Goal: Transaction & Acquisition: Purchase product/service

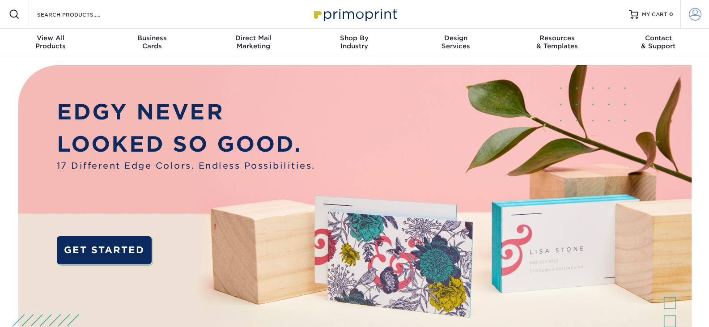
click at [689, 12] on span at bounding box center [695, 14] width 13 height 13
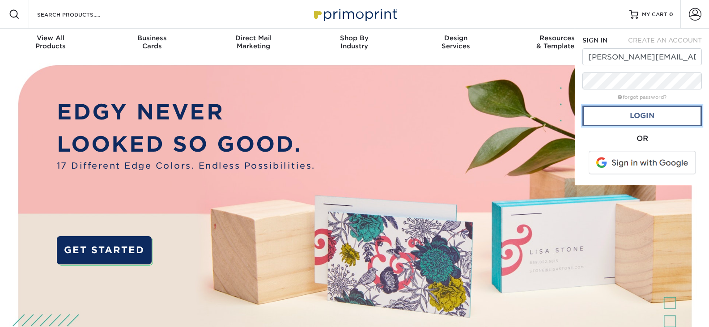
click at [642, 114] on link "Login" at bounding box center [641, 116] width 119 height 21
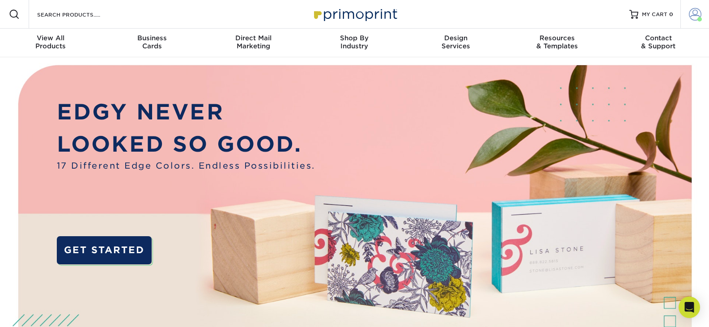
click at [701, 15] on span at bounding box center [695, 14] width 13 height 13
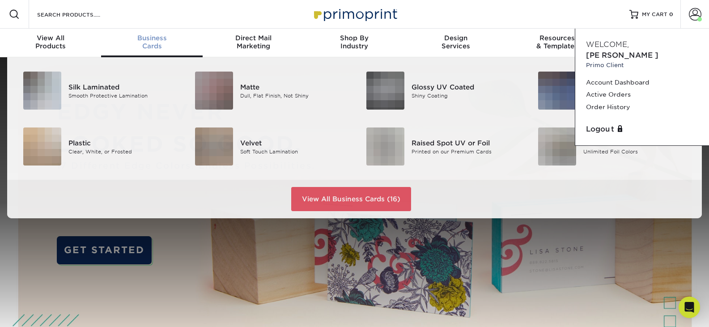
click at [168, 44] on div "Business Cards" at bounding box center [151, 42] width 101 height 16
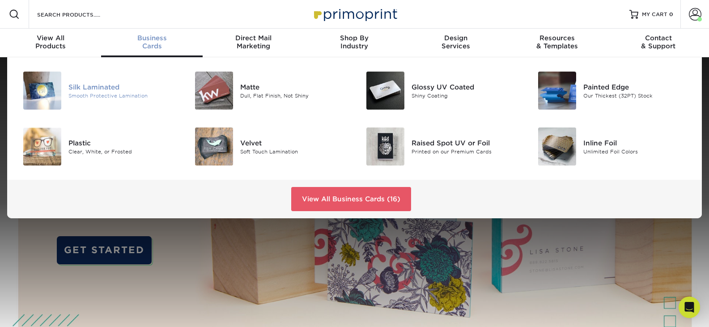
click at [102, 97] on div "Smooth Protective Lamination" at bounding box center [122, 96] width 108 height 8
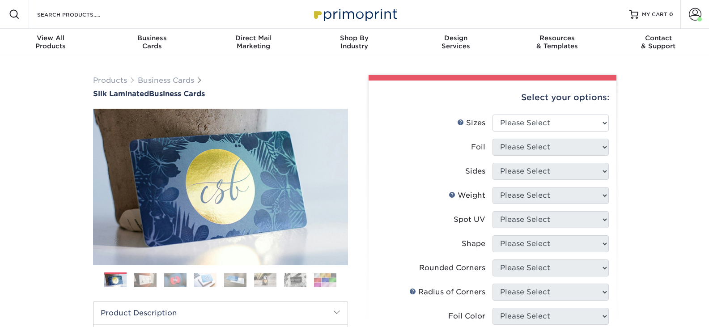
click at [569, 112] on div "Select your options:" at bounding box center [492, 97] width 233 height 34
click at [569, 124] on select "Please Select 1.5" x 3.5" - Mini 1.75" x 3.5" - Mini 2" x 2" - Square 2" x 3" -…" at bounding box center [550, 122] width 116 height 17
select select "2.00x3.50"
click at [492, 114] on select "Please Select 1.5" x 3.5" - Mini 1.75" x 3.5" - Mini 2" x 2" - Square 2" x 3" -…" at bounding box center [550, 122] width 116 height 17
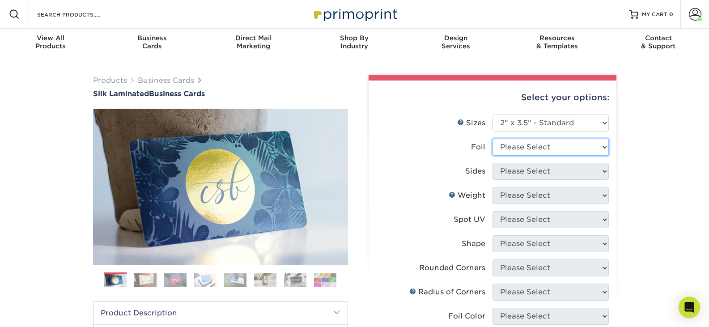
click at [517, 141] on select "Please Select Yes No" at bounding box center [550, 147] width 116 height 17
select select "0"
click at [492, 139] on select "Please Select Yes No" at bounding box center [550, 147] width 116 height 17
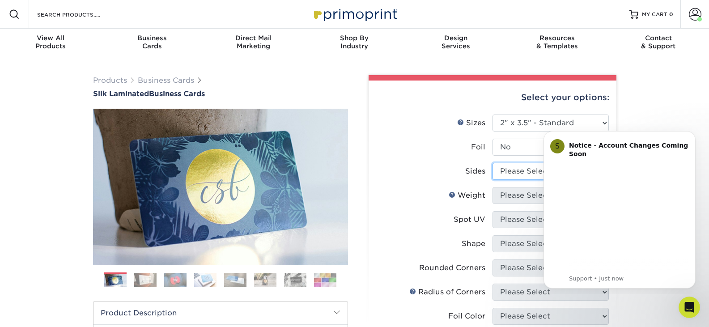
click at [518, 168] on select "Please Select Print Both Sides Print Front Only" at bounding box center [550, 171] width 116 height 17
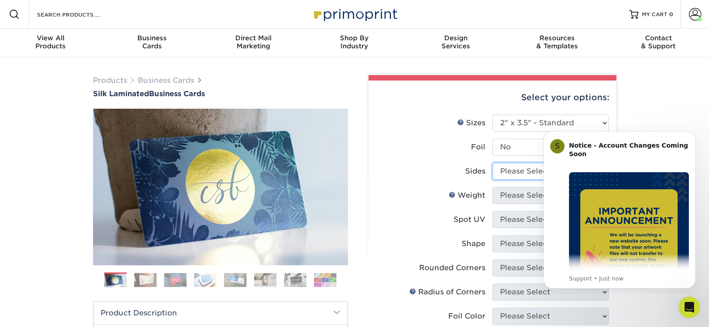
select select "13abbda7-1d64-4f25-8bb2-c179b224825d"
click at [492, 163] on select "Please Select Print Both Sides Print Front Only" at bounding box center [550, 171] width 116 height 17
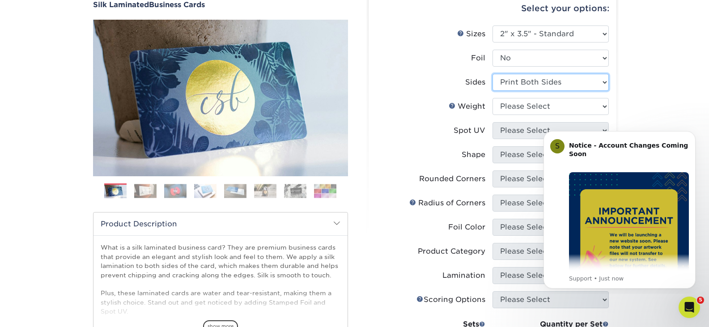
scroll to position [89, 0]
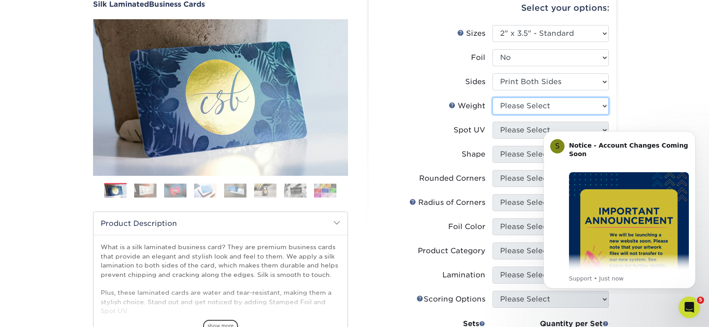
click at [520, 102] on select "Please Select 16PT" at bounding box center [550, 105] width 116 height 17
select select "16PT"
click at [492, 97] on select "Please Select 16PT" at bounding box center [550, 105] width 116 height 17
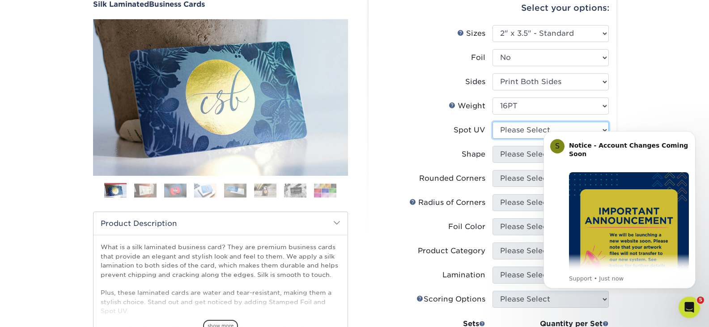
click at [518, 132] on select "Please Select No Spot UV Front and Back (Both Sides) Front Only Back Only" at bounding box center [550, 130] width 116 height 17
select select "3"
click at [492, 122] on select "Please Select No Spot UV Front and Back (Both Sides) Front Only Back Only" at bounding box center [550, 130] width 116 height 17
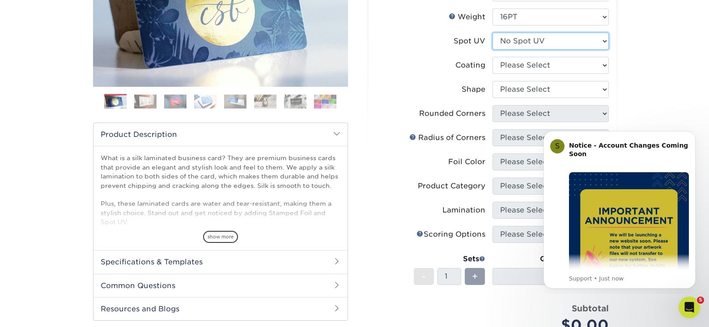
scroll to position [179, 0]
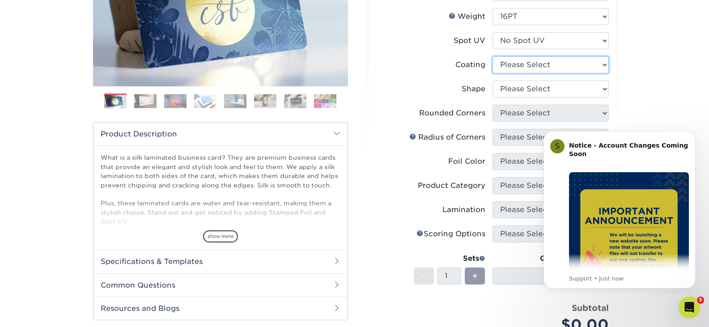
click at [517, 62] on select at bounding box center [550, 64] width 116 height 17
select select "3e7618de-abca-4bda-9f97-8b9129e913d8"
click at [492, 56] on select at bounding box center [550, 64] width 116 height 17
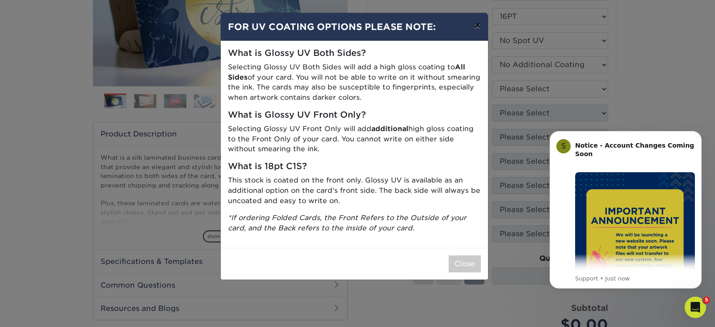
click at [477, 23] on button "×" at bounding box center [477, 25] width 21 height 25
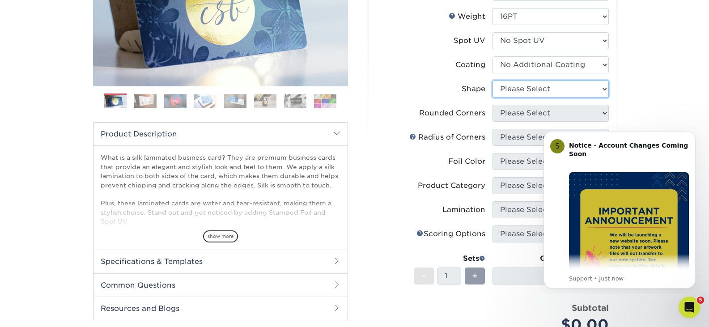
click at [523, 84] on select "Please Select Standard Oval" at bounding box center [550, 88] width 116 height 17
select select "standard"
click at [492, 80] on select "Please Select Standard Oval" at bounding box center [550, 88] width 116 height 17
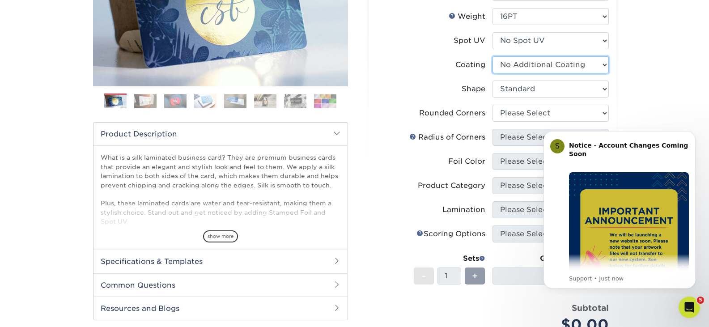
click at [518, 62] on select at bounding box center [550, 64] width 116 height 17
select select "-1"
click at [492, 56] on select at bounding box center [550, 64] width 116 height 17
select select "-1"
click at [519, 65] on select at bounding box center [550, 64] width 116 height 17
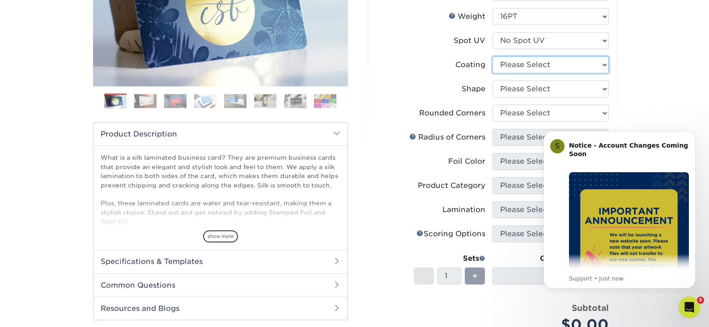
select select "3e7618de-abca-4bda-9f97-8b9129e913d8"
click at [492, 56] on select at bounding box center [550, 64] width 116 height 17
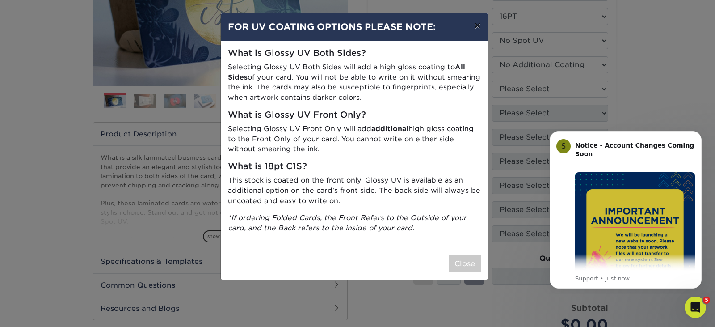
click at [479, 24] on button "×" at bounding box center [477, 25] width 21 height 25
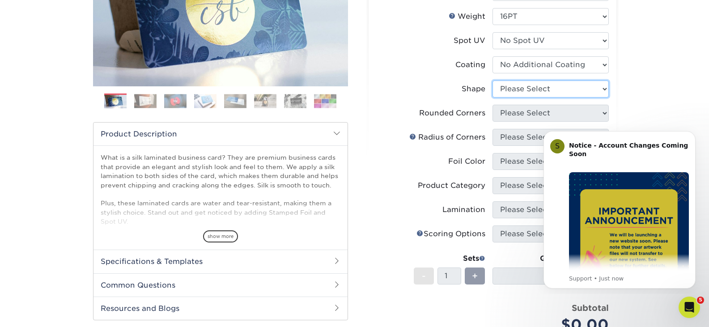
click at [538, 94] on select "Please Select Standard Oval" at bounding box center [550, 88] width 116 height 17
select select "standard"
click at [492, 80] on select "Please Select Standard Oval" at bounding box center [550, 88] width 116 height 17
click at [537, 115] on select "Please Select Yes - Round 2 Corners Yes - Round 4 Corners No" at bounding box center [550, 113] width 116 height 17
select select "7672df9e-0e0a-464d-8e1f-920c575e4da3"
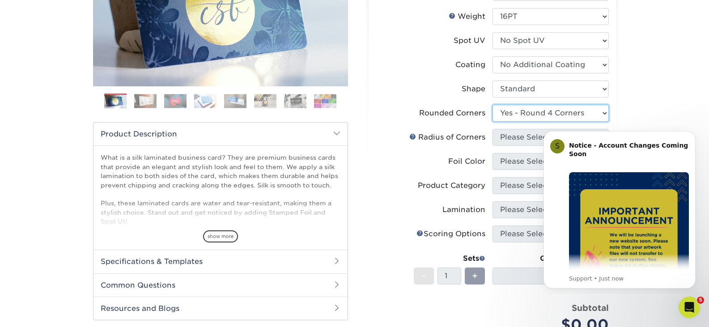
click at [492, 105] on select "Please Select Yes - Round 2 Corners Yes - Round 4 Corners No" at bounding box center [550, 113] width 116 height 17
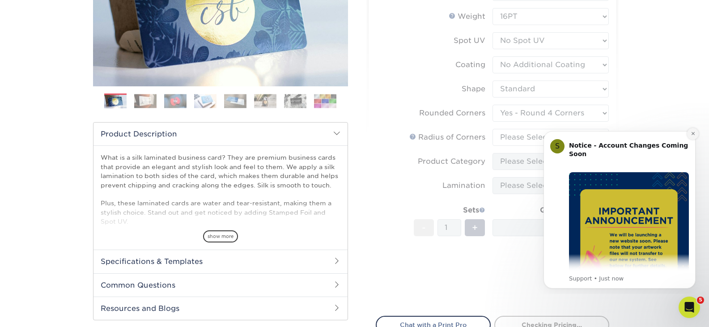
click at [694, 133] on icon "Dismiss notification" at bounding box center [692, 133] width 5 height 5
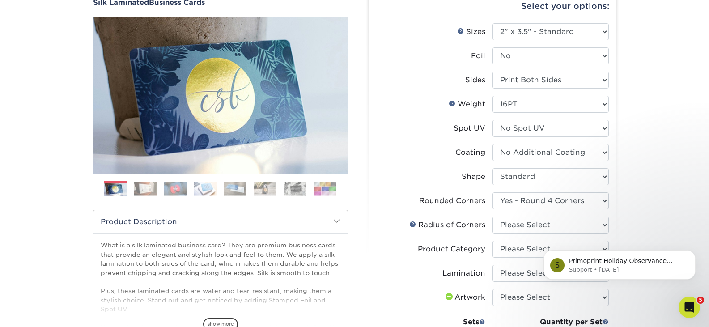
scroll to position [134, 0]
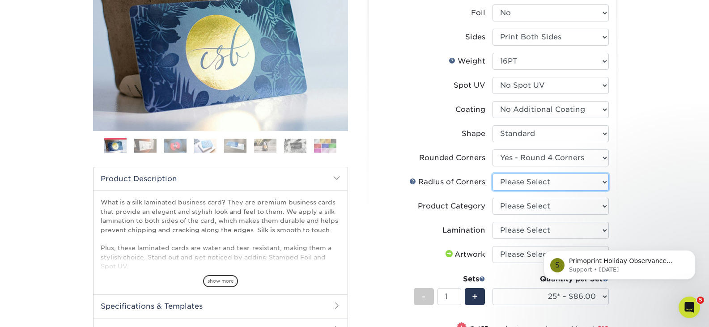
click at [530, 186] on select "Please Select Rounded 1/8" Rounded 1/4"" at bounding box center [550, 181] width 116 height 17
click at [527, 183] on select "Please Select Rounded 1/8" Rounded 1/4"" at bounding box center [550, 181] width 116 height 17
select select "479fbfe7-6a0c-4895-8c9a-81739b7486c9"
click at [492, 173] on select "Please Select Rounded 1/8" Rounded 1/4"" at bounding box center [550, 181] width 116 height 17
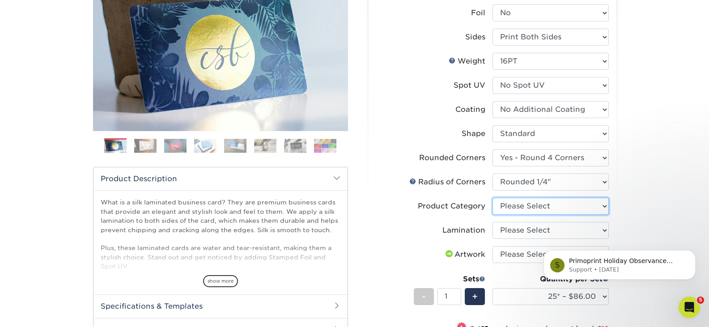
click at [523, 205] on select "Please Select Business Cards" at bounding box center [550, 206] width 116 height 17
select select "3b5148f1-0588-4f88-a218-97bcfdce65c1"
click at [492, 198] on select "Please Select Business Cards" at bounding box center [550, 206] width 116 height 17
click at [530, 231] on select "Please Select Silk" at bounding box center [550, 230] width 116 height 17
select select "ccacb42f-45f7-42d3-bbd3-7c8421cf37f0"
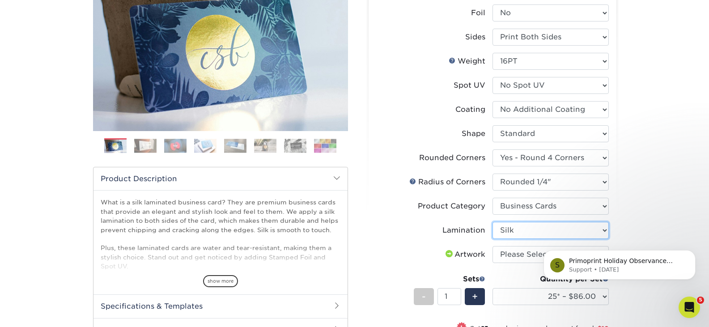
click at [492, 222] on select "Please Select Silk" at bounding box center [550, 230] width 116 height 17
click at [524, 256] on select "Please Select I will upload files I need a design - $100" at bounding box center [550, 254] width 116 height 17
select select "upload"
click at [492, 246] on select "Please Select I will upload files I need a design - $100" at bounding box center [550, 254] width 116 height 17
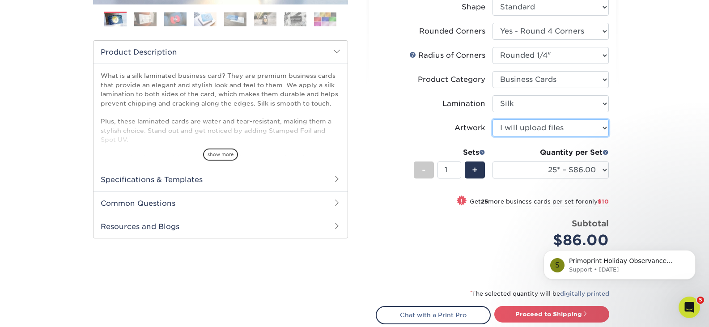
scroll to position [268, 0]
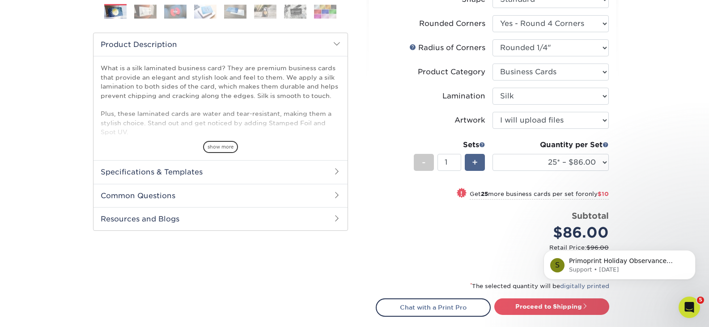
click at [474, 160] on span "+" at bounding box center [475, 162] width 6 height 13
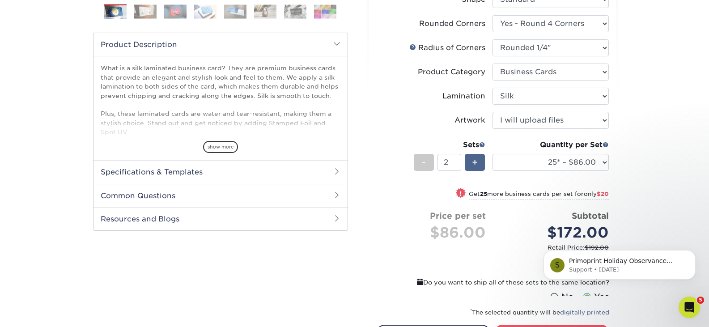
click at [474, 160] on span "+" at bounding box center [475, 162] width 6 height 13
type input "3"
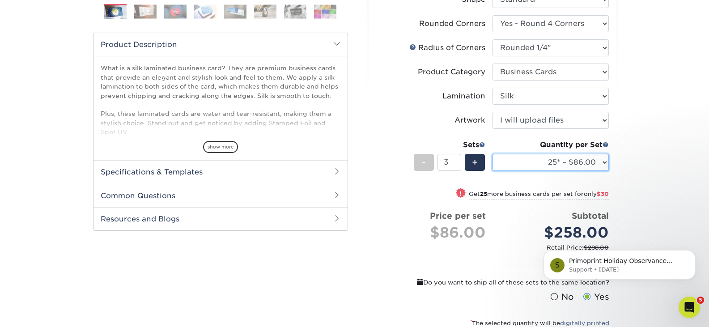
click at [603, 161] on select "25* – $86.00 50* – $96.00 75* – $107.00 100* – $114.00 250* – $121.00 500 – $12…" at bounding box center [550, 162] width 116 height 17
select select "500 – $124.00"
click at [492, 154] on select "25* – $86.00 50* – $96.00 75* – $107.00 100* – $114.00 250* – $121.00 500 – $12…" at bounding box center [550, 162] width 116 height 17
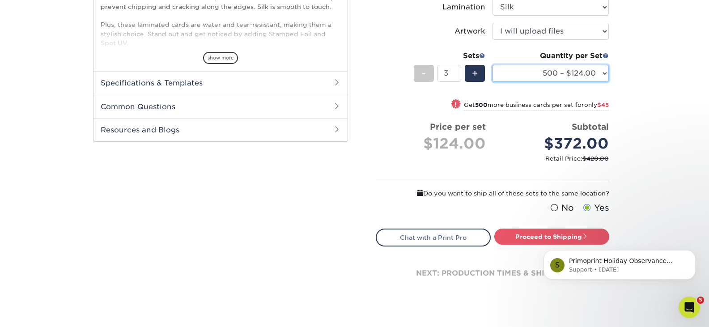
scroll to position [358, 0]
click at [555, 232] on html "S Primoprint Holiday Observance Please note that our customer service departmen…" at bounding box center [619, 262] width 179 height 63
click at [655, 193] on div "Products Business Cards Silk Laminated Business Cards Previous Next" at bounding box center [354, 16] width 709 height 632
click at [584, 235] on body "S Primoprint Holiday Observance Please note that our customer service departmen…" at bounding box center [619, 262] width 172 height 55
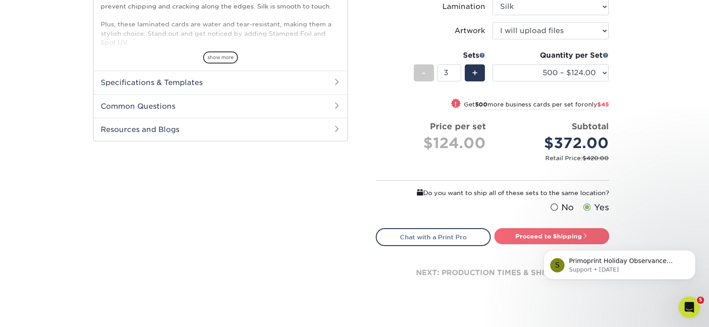
click at [502, 237] on link "Proceed to Shipping" at bounding box center [551, 236] width 115 height 16
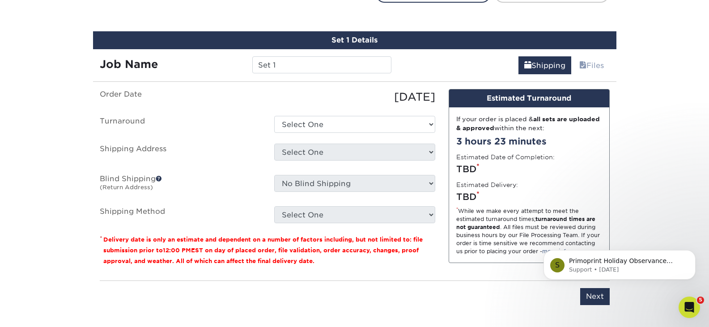
scroll to position [610, 0]
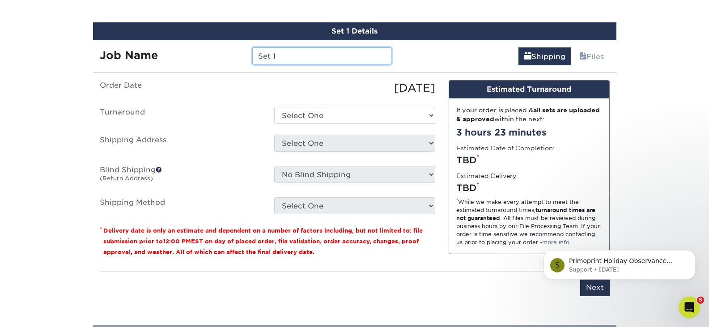
click at [295, 56] on input "Set 1" at bounding box center [321, 55] width 139 height 17
click at [304, 56] on input "Set 1" at bounding box center [321, 55] width 139 height 17
type input "Set 1 gina"
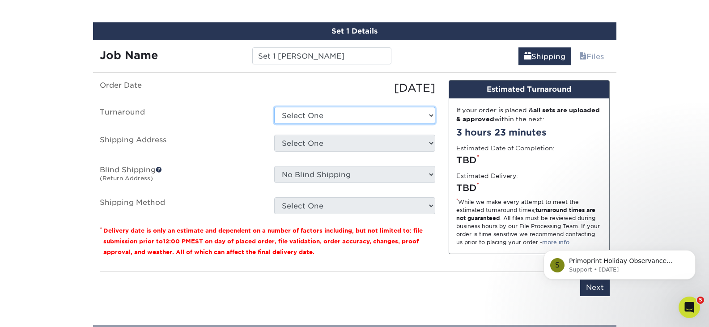
click at [322, 115] on select "Select One 2-4 Business Days 2 Day Next Business Day" at bounding box center [354, 115] width 161 height 17
click at [274, 107] on select "Select One 2-4 Business Days 2 Day Next Business Day" at bounding box center [354, 115] width 161 height 17
click at [313, 118] on select "Select One 2-4 Business Days 2 Day Next Business Day" at bounding box center [354, 115] width 161 height 17
select select "5a909a15-4845-48f4-93da-352ef23c783f"
click at [274, 107] on select "Select One 2-4 Business Days 2 Day Next Business Day" at bounding box center [354, 115] width 161 height 17
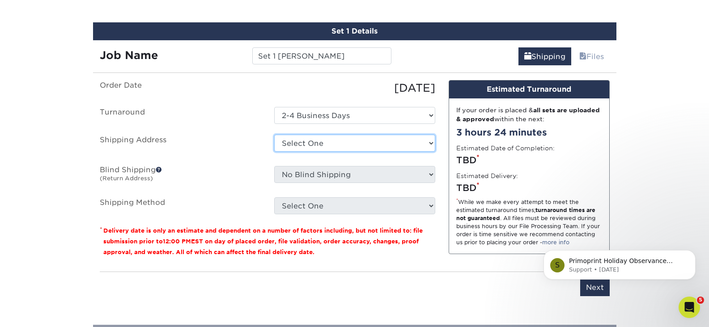
click at [315, 138] on select "Select One Office Wit + Add New Address" at bounding box center [354, 143] width 161 height 17
select select "283147"
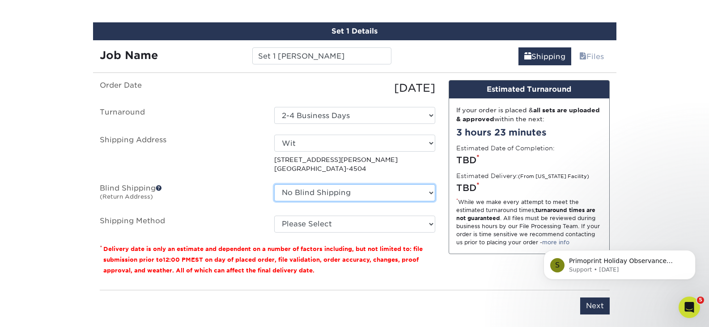
click at [334, 191] on select "No Blind Shipping Office Wit + Add New Address" at bounding box center [354, 192] width 161 height 17
select select "32840"
click at [274, 184] on select "No Blind Shipping Office Wit + Add New Address" at bounding box center [354, 192] width 161 height 17
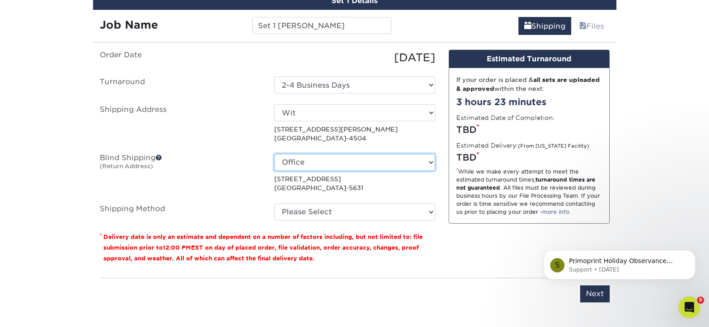
scroll to position [655, 0]
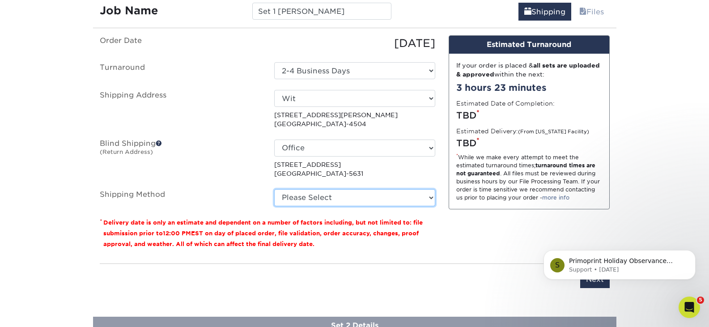
click at [329, 195] on select "Please Select 3 Day Shipping Service (+$20.04) Ground Shipping (+$20.27) 2 Day …" at bounding box center [354, 197] width 161 height 17
select select "13"
click at [274, 189] on select "Please Select 3 Day Shipping Service (+$20.04) Ground Shipping (+$20.27) 2 Day …" at bounding box center [354, 197] width 161 height 17
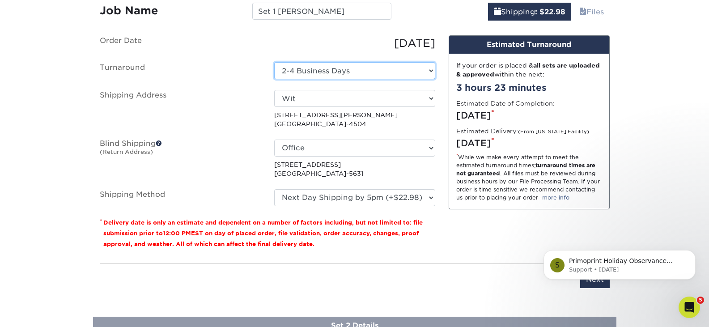
click at [329, 71] on select "Select One 2-4 Business Days 2 Day Next Business Day" at bounding box center [354, 70] width 161 height 17
select select "f776a93f-9401-4093-8f37-6d63fa46eec3"
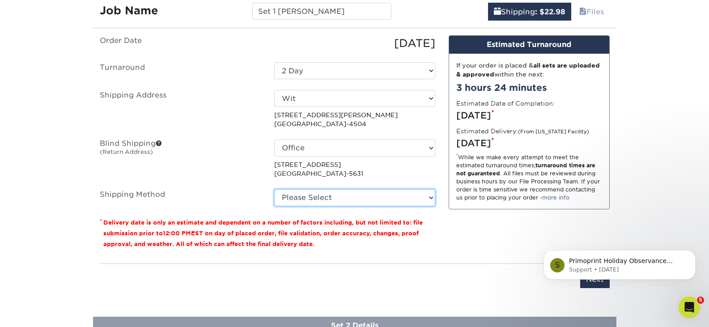
click at [341, 195] on select "Please Select 3 Day Shipping Service (+$20.04) Ground Shipping (+$20.27) 2 Day …" at bounding box center [354, 197] width 161 height 17
click at [274, 189] on select "Please Select 3 Day Shipping Service (+$20.04) Ground Shipping (+$20.27) 2 Day …" at bounding box center [354, 197] width 161 height 17
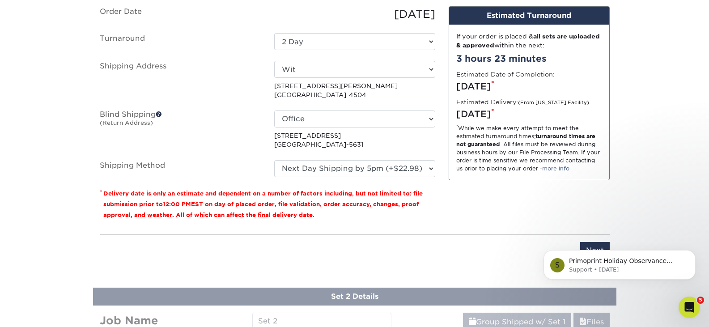
scroll to position [699, 0]
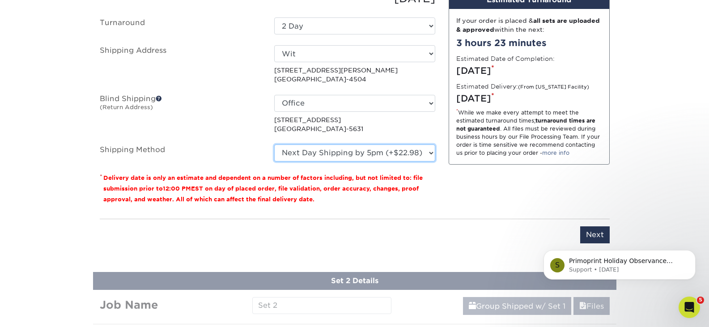
click at [372, 152] on select "Please Select 3 Day Shipping Service (+$20.04) Ground Shipping (+$20.27) 2 Day …" at bounding box center [354, 152] width 161 height 17
select select "01"
click at [274, 144] on select "Please Select 3 Day Shipping Service (+$20.04) Ground Shipping (+$20.27) 2 Day …" at bounding box center [354, 152] width 161 height 17
click at [409, 147] on select "Please Select 3 Day Shipping Service (+$20.04) Ground Shipping (+$20.27) 2 Day …" at bounding box center [354, 152] width 161 height 17
click at [274, 144] on select "Please Select 3 Day Shipping Service (+$20.04) Ground Shipping (+$20.27) 2 Day …" at bounding box center [354, 152] width 161 height 17
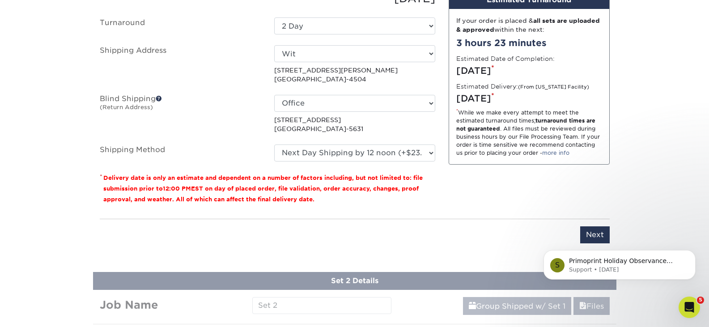
click at [490, 210] on div "Design Estimated Turnaround If your order is placed & all sets are uploaded & a…" at bounding box center [529, 101] width 174 height 221
click at [587, 236] on body "S Primoprint Holiday Observance Please note that our customer service departmen…" at bounding box center [619, 262] width 172 height 55
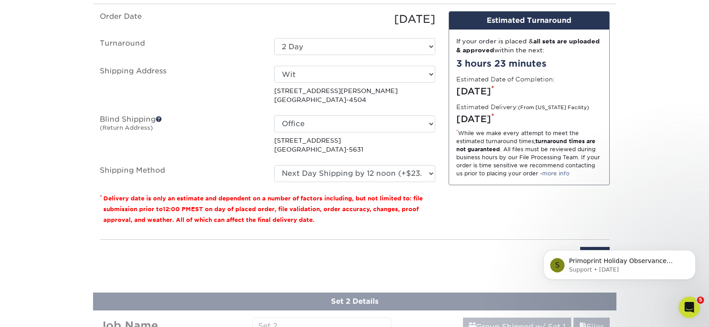
scroll to position [744, 0]
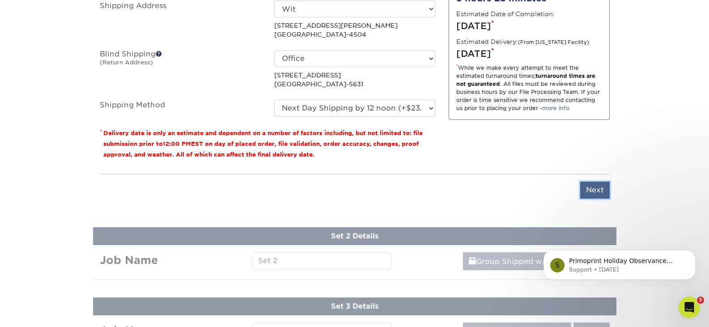
click at [596, 194] on input "Next" at bounding box center [595, 190] width 30 height 17
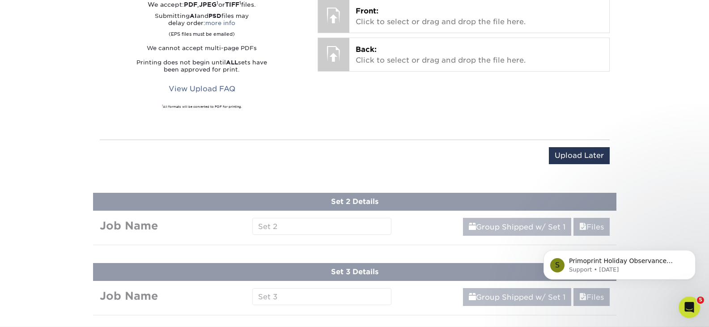
scroll to position [610, 0]
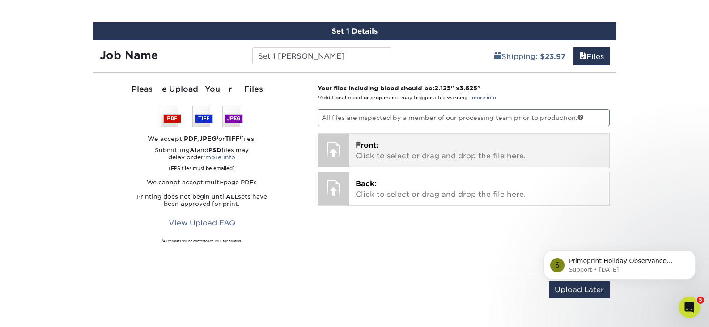
click at [345, 141] on div at bounding box center [333, 149] width 31 height 31
click at [372, 148] on span "Front:" at bounding box center [366, 145] width 23 height 8
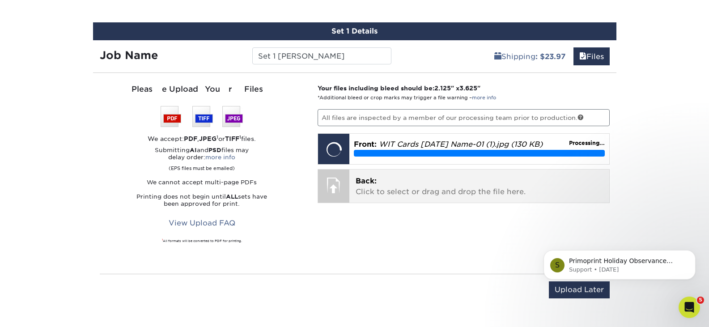
click at [399, 191] on p "Back: Click to select or drag and drop the file here." at bounding box center [478, 186] width 247 height 21
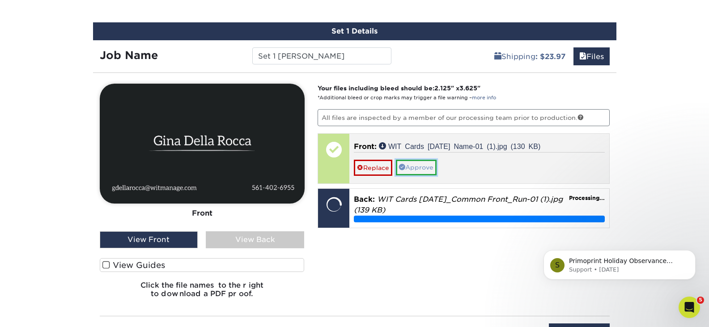
click at [425, 169] on link "Approve" at bounding box center [416, 167] width 41 height 15
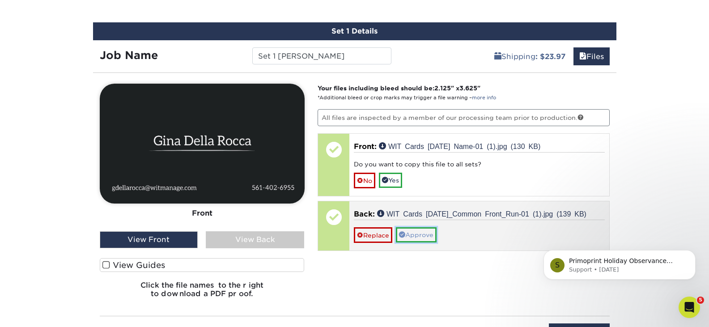
click at [421, 237] on link "Approve" at bounding box center [416, 234] width 41 height 15
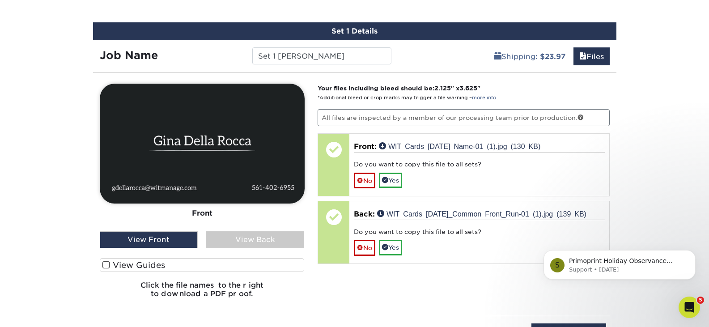
click at [269, 237] on div "View Back" at bounding box center [255, 239] width 98 height 17
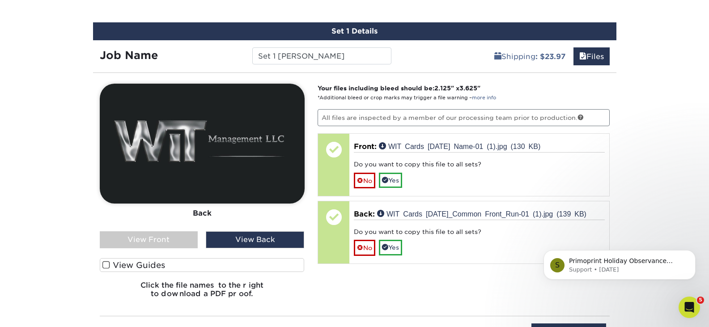
click at [168, 234] on div "View Front" at bounding box center [149, 239] width 98 height 17
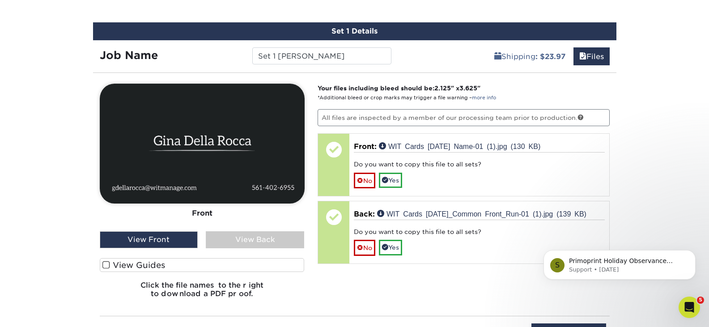
click at [157, 263] on label "View Guides" at bounding box center [202, 265] width 205 height 14
click at [0, 0] on input "View Guides" at bounding box center [0, 0] width 0 height 0
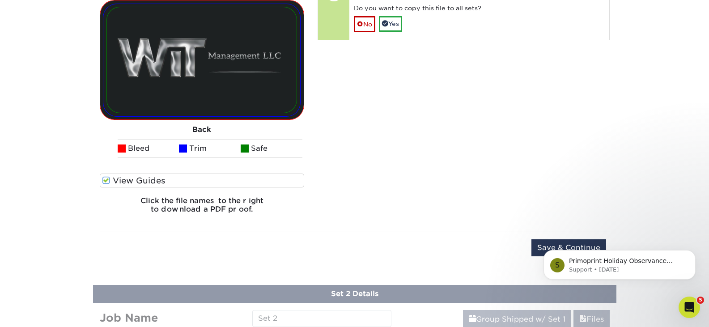
scroll to position [878, 0]
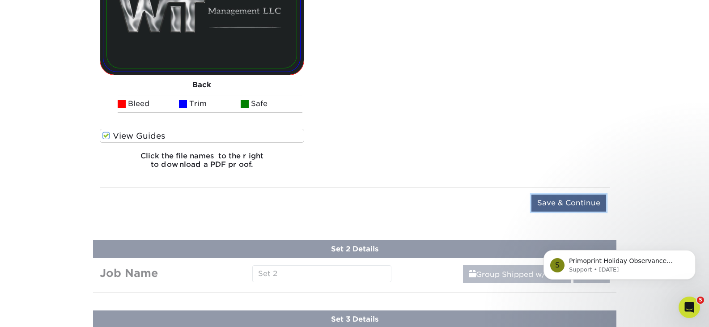
click at [567, 199] on input "Save & Continue" at bounding box center [568, 202] width 75 height 17
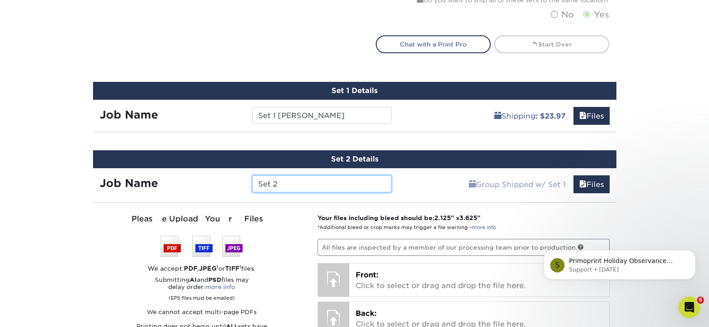
scroll to position [616, 0]
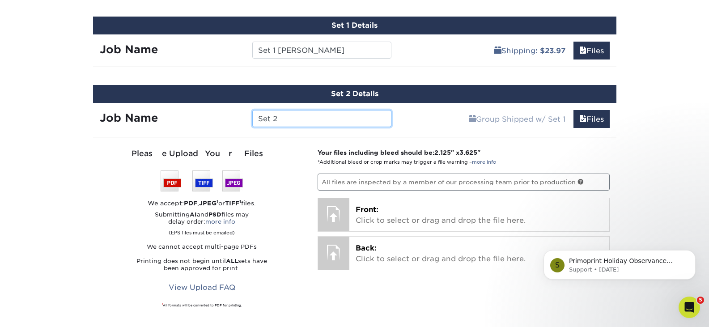
click at [297, 118] on input "Set 2" at bounding box center [321, 118] width 139 height 17
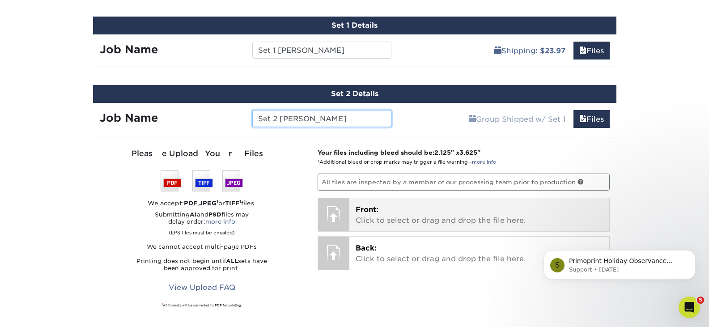
type input "Set 2 nathan"
click at [385, 226] on p "Front: Click to select or drag and drop the file here." at bounding box center [478, 214] width 247 height 21
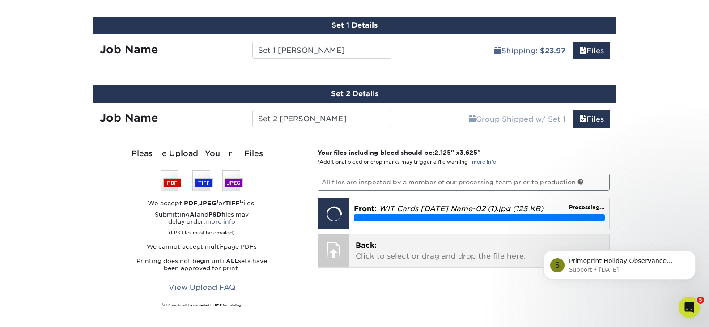
click at [363, 255] on p "Back: Click to select or drag and drop the file here." at bounding box center [478, 250] width 247 height 21
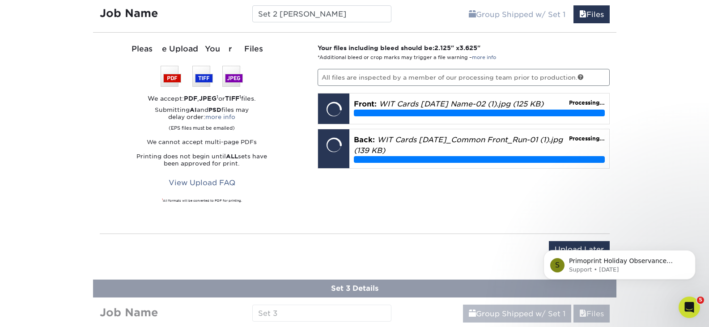
scroll to position [705, 0]
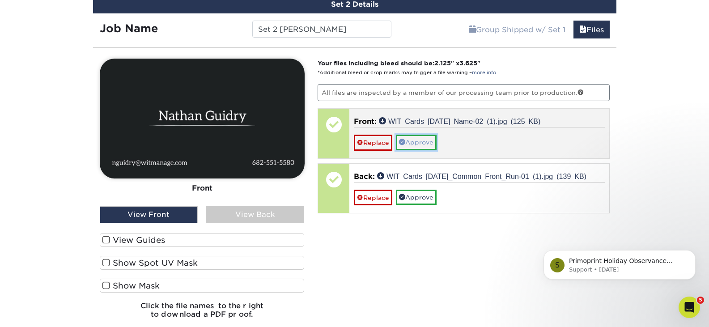
click at [429, 141] on link "Approve" at bounding box center [416, 142] width 41 height 15
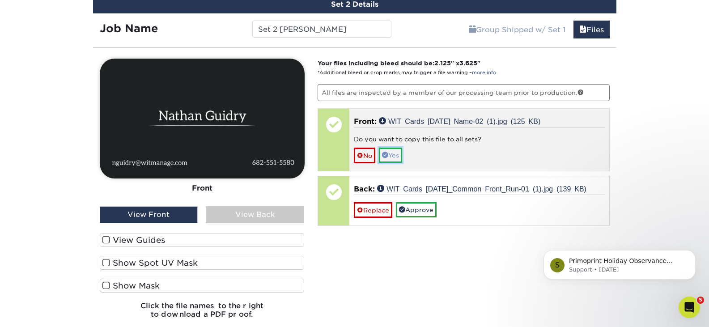
click at [398, 154] on link "Yes" at bounding box center [390, 155] width 23 height 15
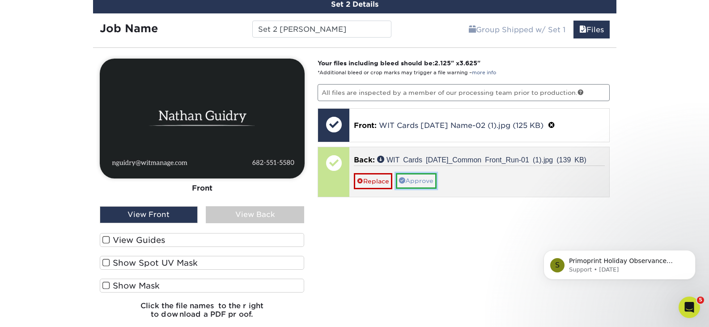
click at [413, 180] on link "Approve" at bounding box center [416, 180] width 41 height 15
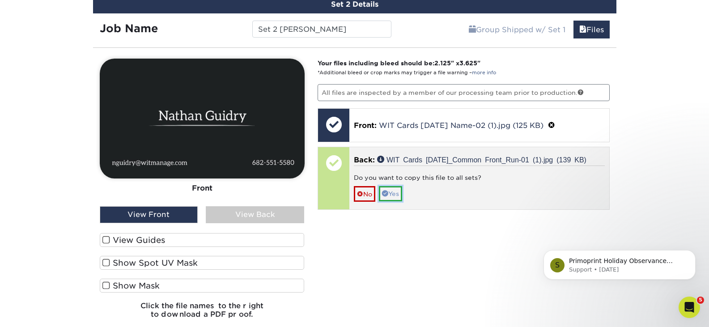
click at [400, 194] on link "Yes" at bounding box center [390, 193] width 23 height 15
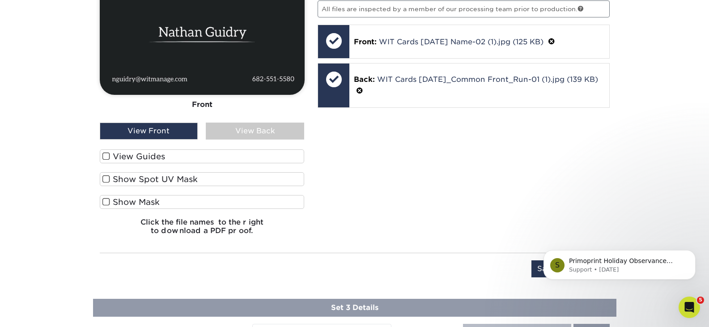
scroll to position [884, 0]
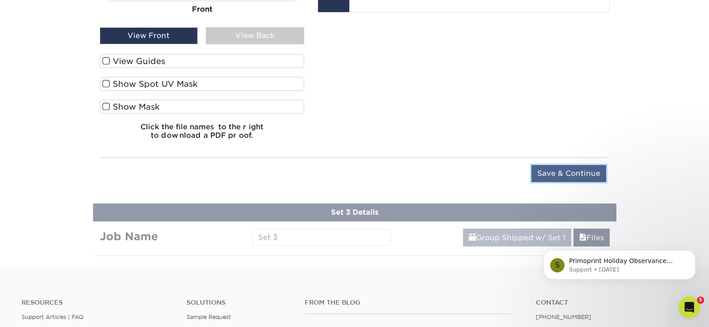
click at [600, 172] on input "Save & Continue" at bounding box center [568, 173] width 75 height 17
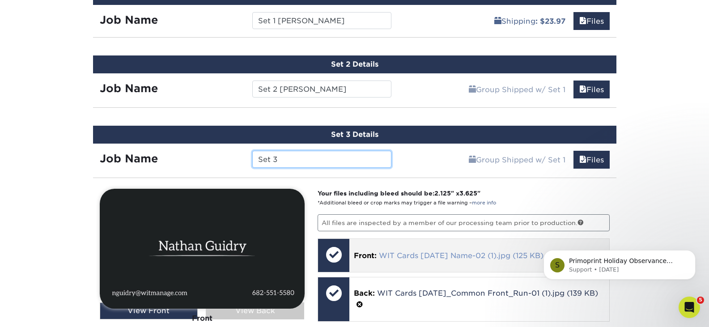
scroll to position [596, 0]
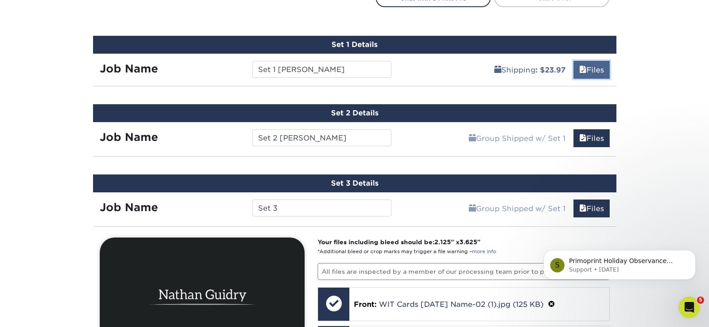
click at [588, 67] on link "Files" at bounding box center [591, 70] width 36 height 18
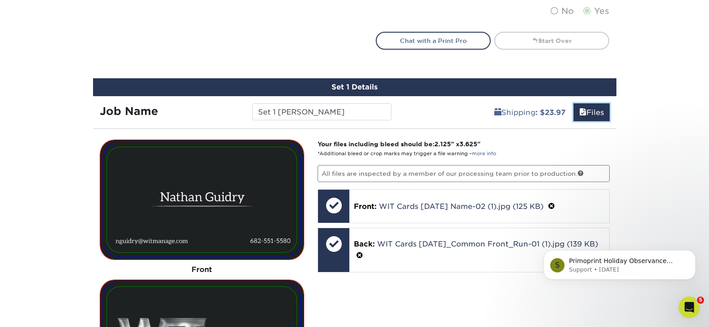
scroll to position [641, 0]
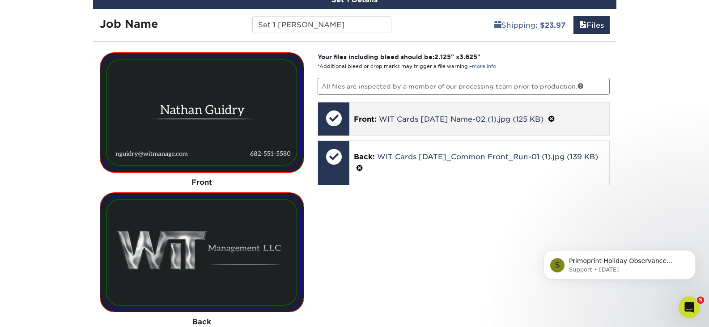
click at [338, 122] on div at bounding box center [333, 117] width 31 height 31
click at [427, 118] on link "WIT Cards Sept 2025 Name-02 (1).jpg (125 KB)" at bounding box center [461, 119] width 165 height 8
click at [561, 118] on p "Front: WIT Cards Sept 2025 Name-02 (1).jpg (125 KB)" at bounding box center [479, 119] width 251 height 12
click at [555, 118] on span at bounding box center [551, 119] width 7 height 8
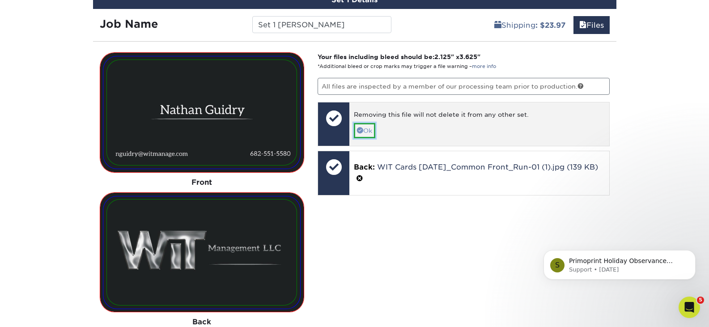
click at [375, 129] on link "Ok" at bounding box center [364, 130] width 21 height 15
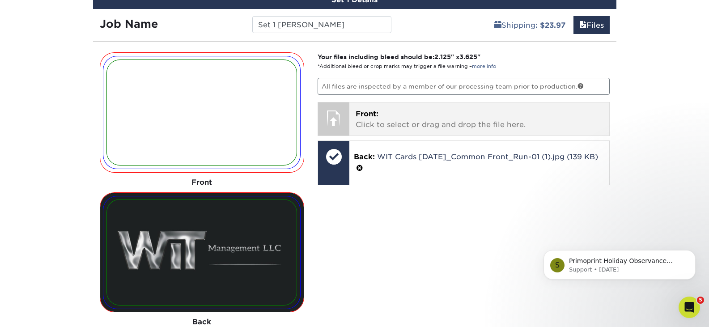
click at [375, 118] on span "Front:" at bounding box center [366, 114] width 23 height 8
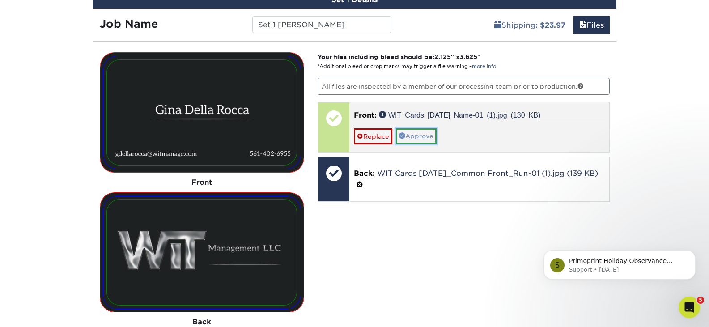
click at [423, 135] on link "Approve" at bounding box center [416, 135] width 41 height 15
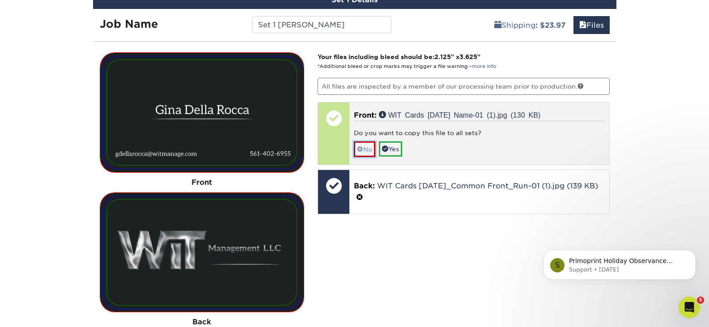
click at [367, 150] on link "No" at bounding box center [364, 149] width 21 height 16
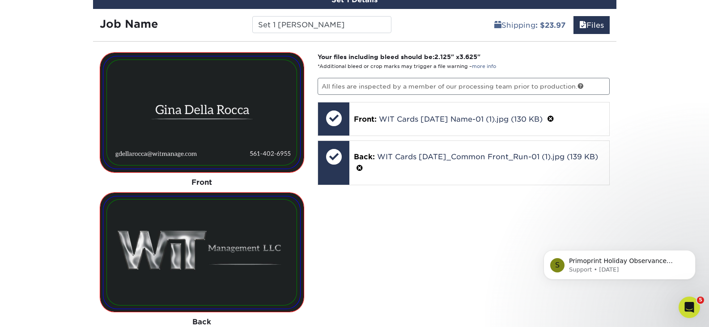
scroll to position [909, 0]
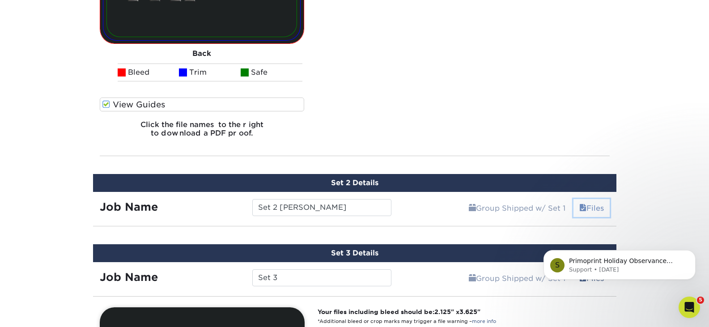
click at [598, 212] on link "Files" at bounding box center [591, 208] width 36 height 18
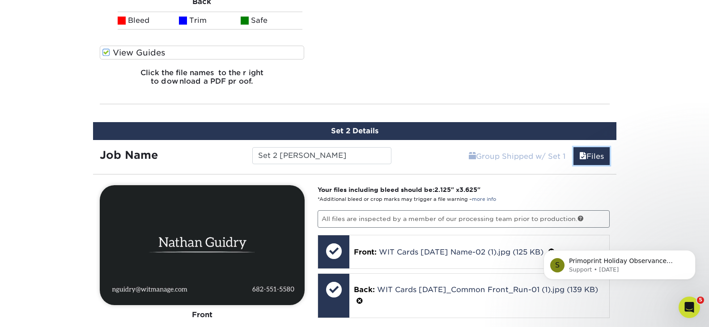
scroll to position [1088, 0]
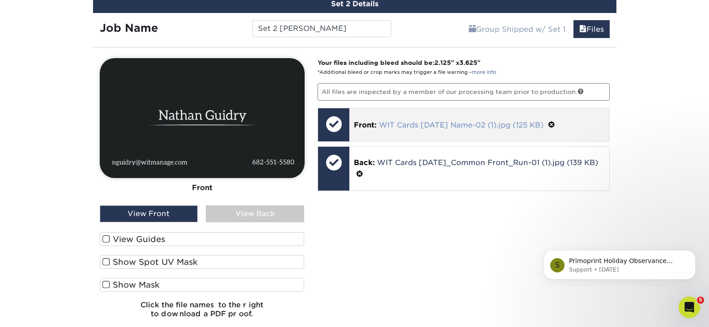
click at [407, 123] on link "WIT Cards Sept 2025 Name-02 (1).jpg (125 KB)" at bounding box center [461, 125] width 165 height 8
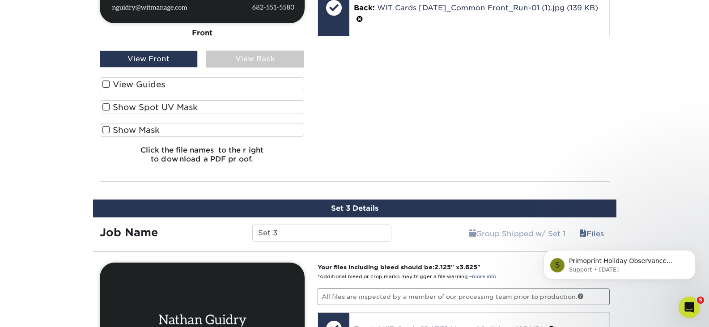
scroll to position [1356, 0]
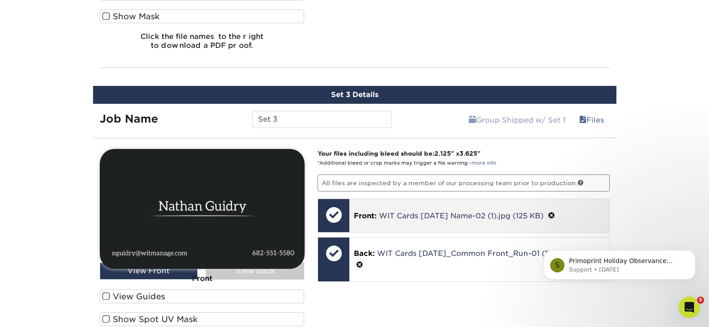
click at [555, 215] on span at bounding box center [551, 215] width 7 height 8
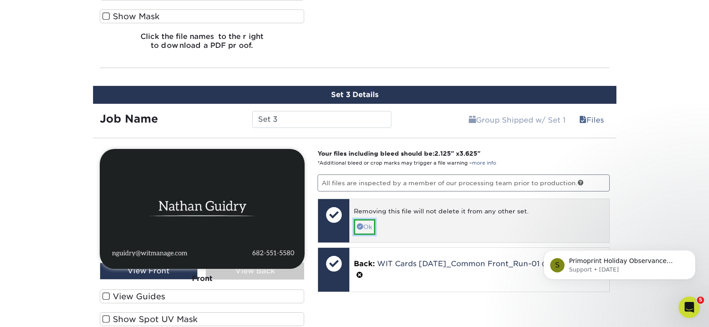
click at [370, 228] on link "Ok" at bounding box center [364, 226] width 21 height 15
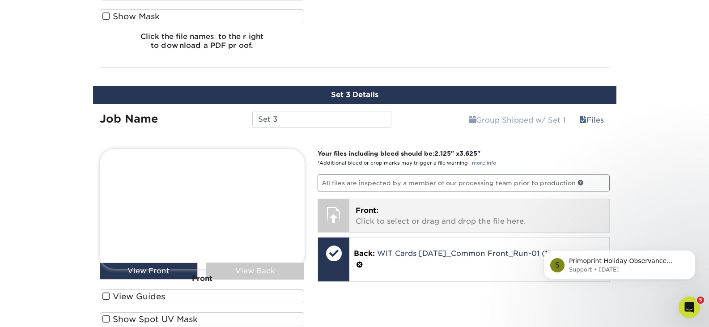
click at [380, 218] on p "Front: Click to select or drag and drop the file here." at bounding box center [478, 215] width 247 height 21
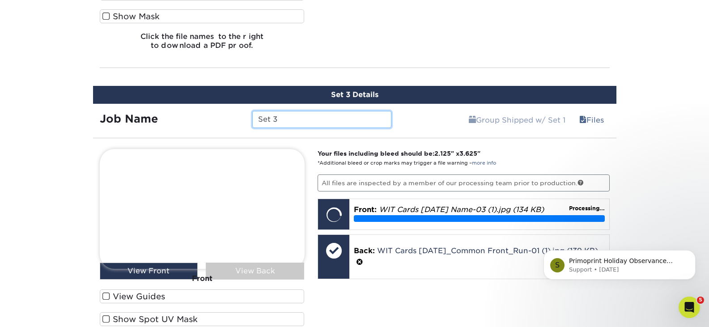
click at [307, 120] on input "Set 3" at bounding box center [321, 119] width 139 height 17
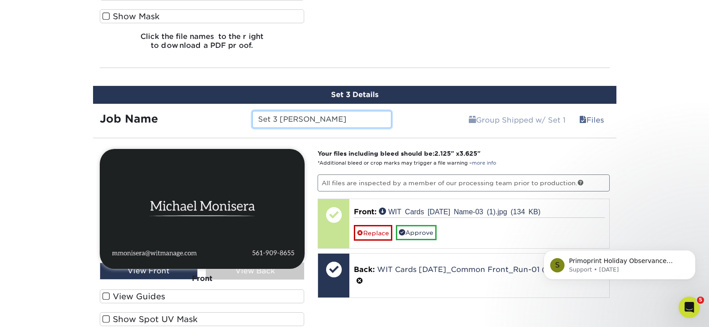
type input "Set 3 michael"
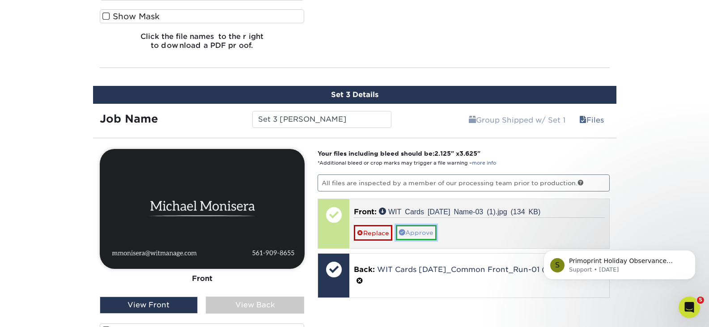
click at [422, 231] on link "Approve" at bounding box center [416, 232] width 41 height 15
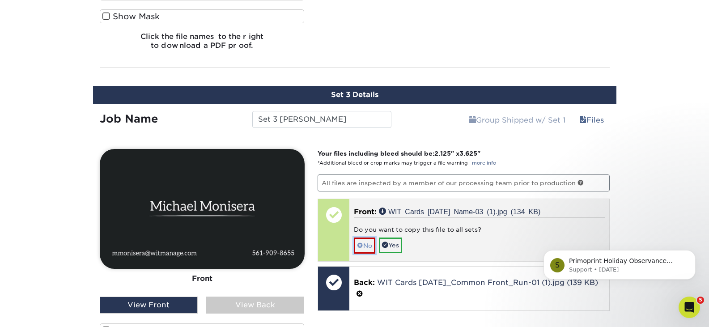
click at [364, 248] on link "No" at bounding box center [364, 245] width 21 height 16
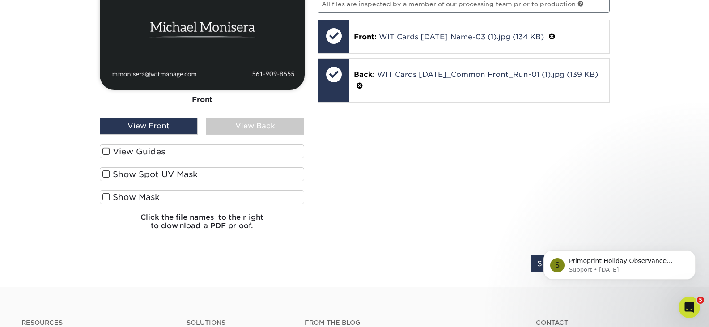
scroll to position [1446, 0]
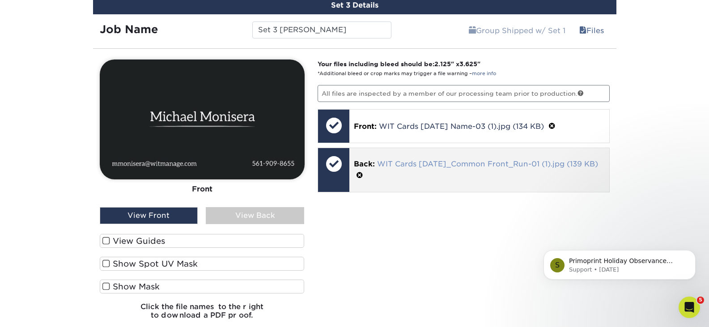
click at [414, 164] on link "WIT Cards Sept 2025_Common Front_Run-01 (1).jpg (139 KB)" at bounding box center [487, 164] width 221 height 8
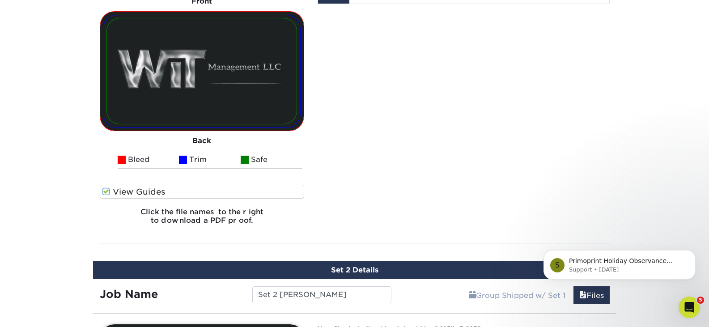
scroll to position [686, 0]
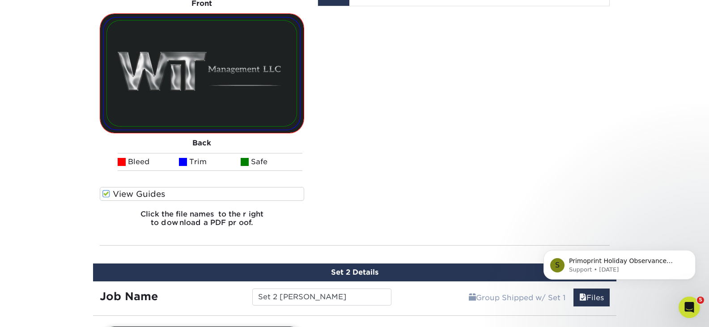
click at [105, 193] on span at bounding box center [106, 194] width 8 height 8
click at [0, 0] on input "View Guides" at bounding box center [0, 0] width 0 height 0
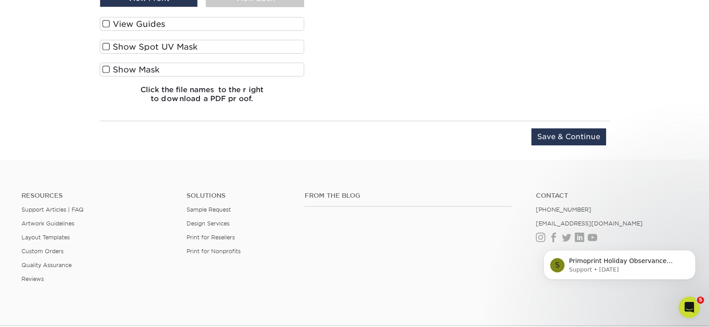
scroll to position [1407, 0]
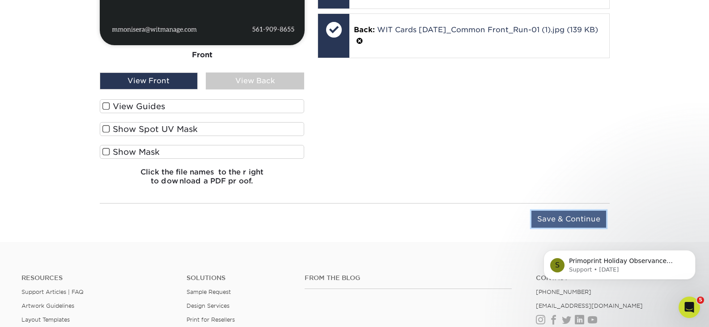
click at [552, 216] on input "Save & Continue" at bounding box center [568, 219] width 75 height 17
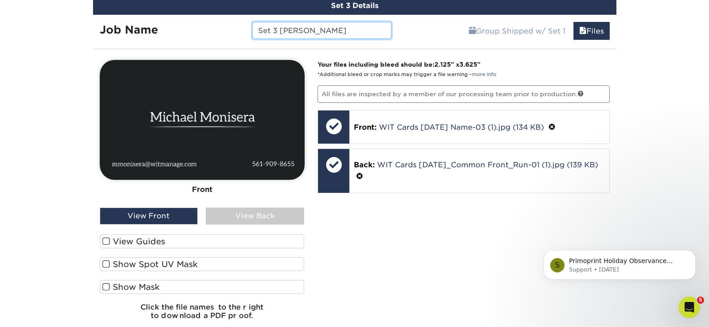
scroll to position [984, 0]
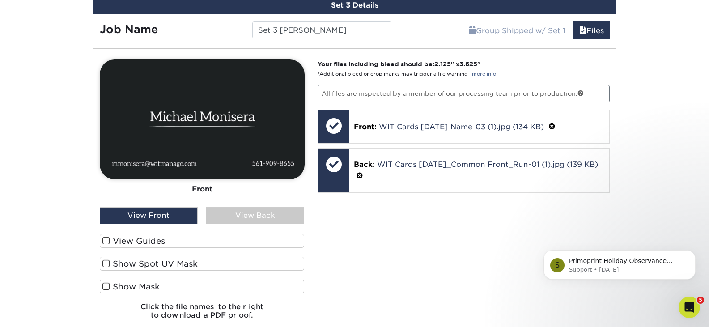
click at [405, 237] on div "Your files including bleed should be: 2.125 " x 3.625 " *Additional bleed or cr…" at bounding box center [463, 192] width 305 height 267
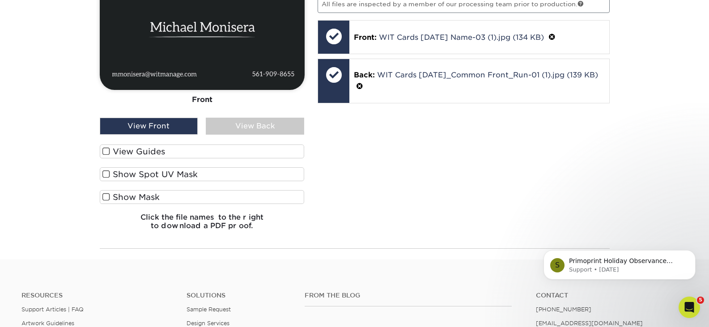
scroll to position [1028, 0]
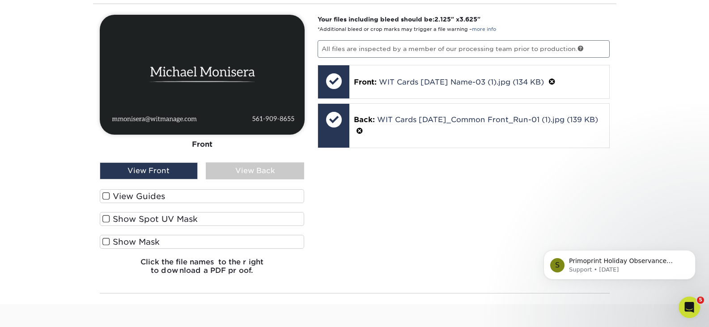
click at [103, 242] on span at bounding box center [106, 241] width 8 height 8
click at [0, 0] on input "Show Mask" at bounding box center [0, 0] width 0 height 0
click at [105, 243] on span at bounding box center [106, 241] width 8 height 8
click at [0, 0] on input "Show Mask" at bounding box center [0, 0] width 0 height 0
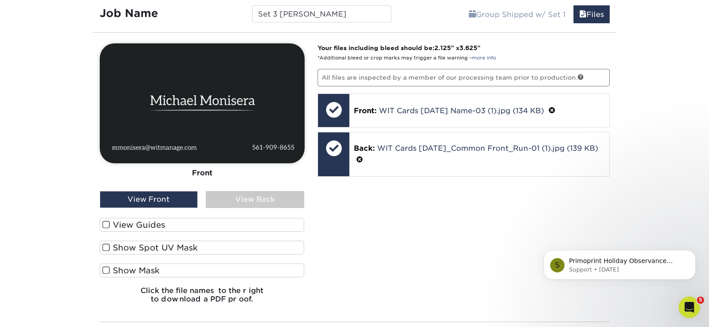
scroll to position [999, 0]
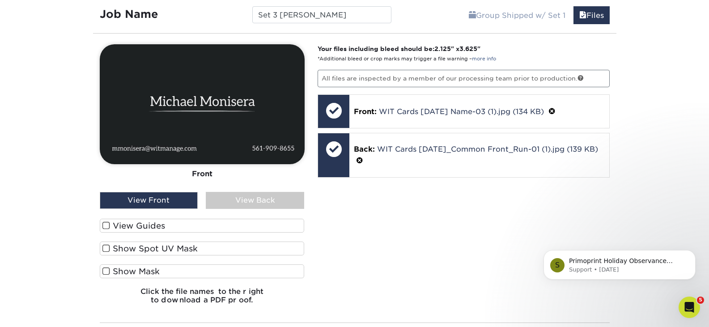
click at [440, 209] on div "Your files including bleed should be: 2.125 " x 3.625 " *Additional bleed or cr…" at bounding box center [463, 177] width 305 height 267
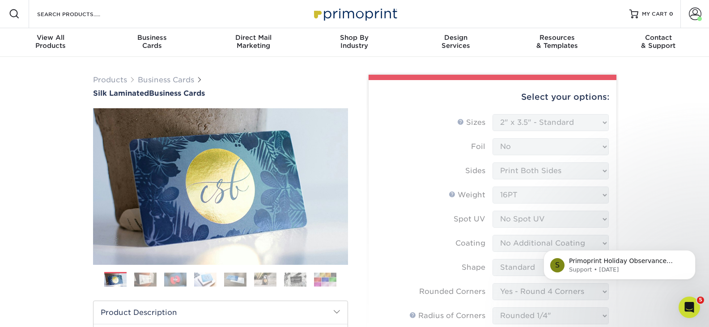
scroll to position [0, 0]
click at [693, 16] on span at bounding box center [695, 14] width 13 height 13
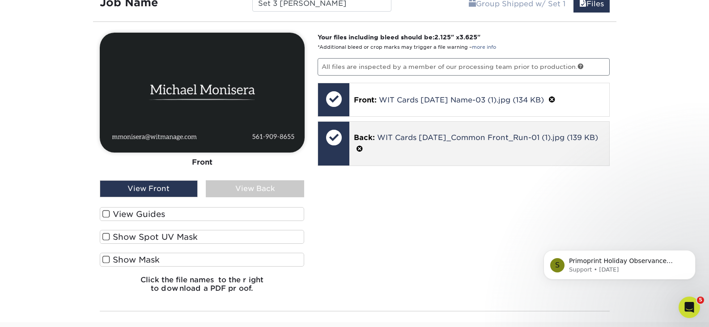
scroll to position [999, 0]
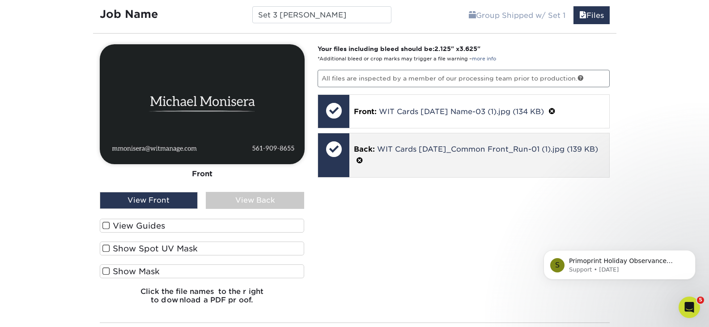
click at [430, 154] on p "Back: WIT Cards Sept 2025_Common Front_Run-01 (1).jpg (139 KB)" at bounding box center [479, 155] width 251 height 22
click at [409, 152] on link "WIT Cards Sept 2025_Common Front_Run-01 (1).jpg (139 KB)" at bounding box center [487, 149] width 221 height 8
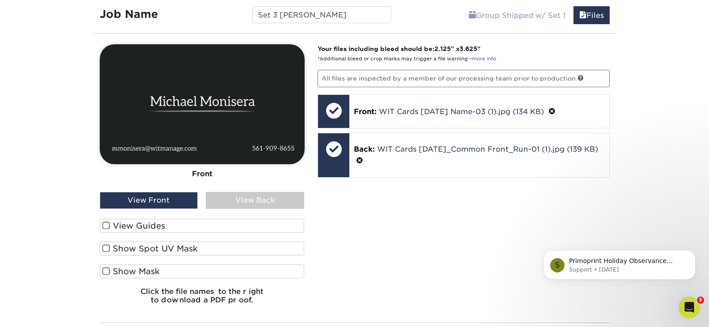
drag, startPoint x: 454, startPoint y: 216, endPoint x: 408, endPoint y: 232, distance: 48.1
click at [454, 216] on div "Your files including bleed should be: 2.125 " x 3.625 " *Additional bleed or cr…" at bounding box center [463, 177] width 305 height 267
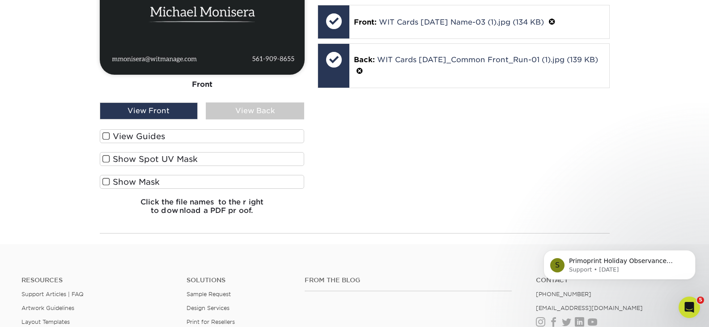
click at [104, 137] on span at bounding box center [106, 136] width 8 height 8
click at [0, 0] on input "View Guides" at bounding box center [0, 0] width 0 height 0
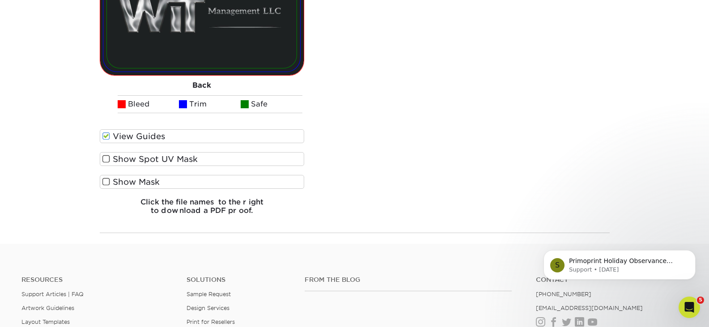
click at [104, 138] on span at bounding box center [106, 136] width 8 height 8
click at [0, 0] on input "View Guides" at bounding box center [0, 0] width 0 height 0
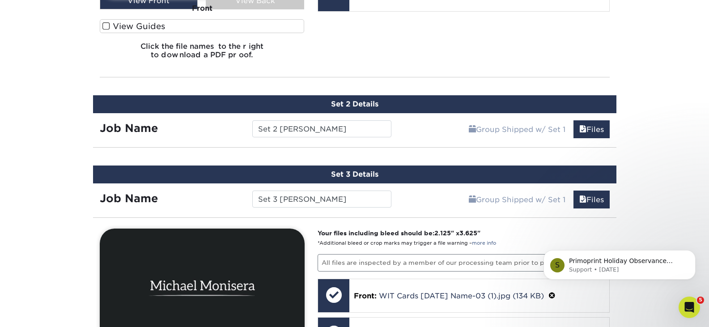
scroll to position [731, 0]
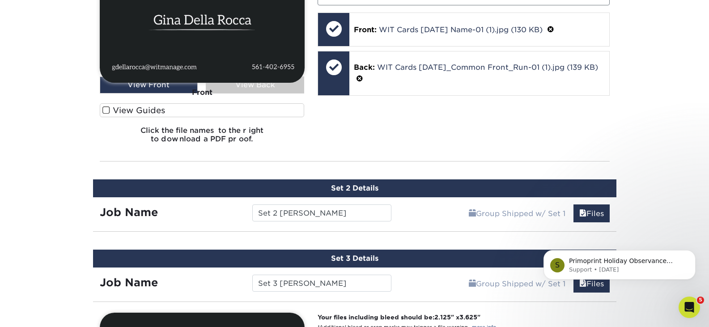
click at [450, 220] on div "Group Shipped w/ Set 1 Files Continue" at bounding box center [507, 210] width 218 height 27
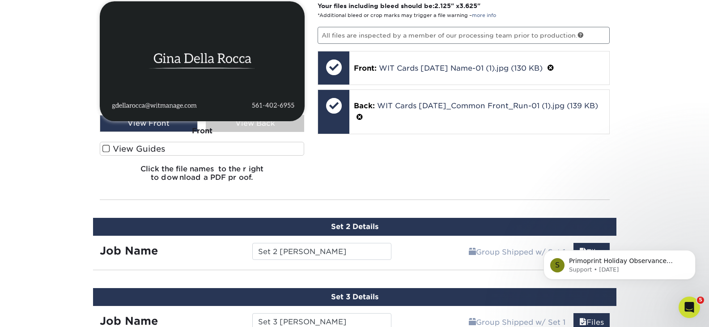
scroll to position [552, 0]
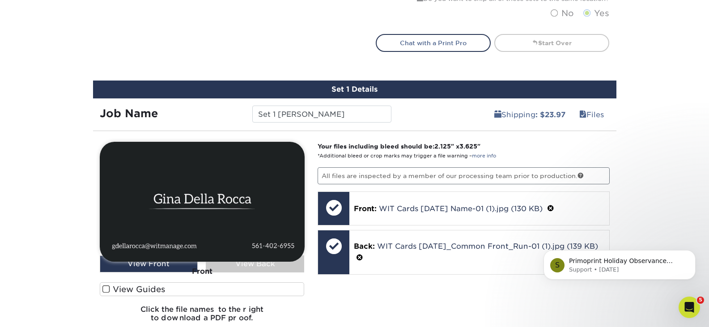
click at [441, 122] on div "Shipping : $23.97 Files" at bounding box center [507, 110] width 218 height 25
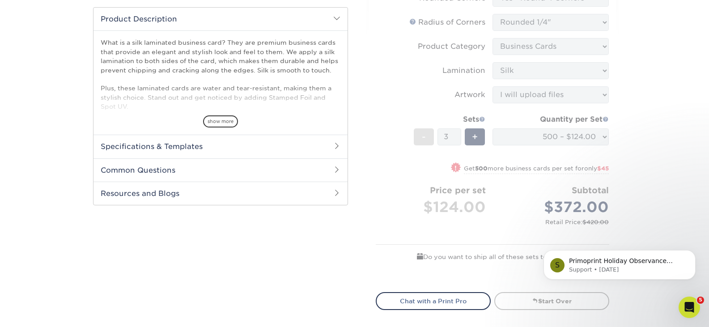
scroll to position [283, 0]
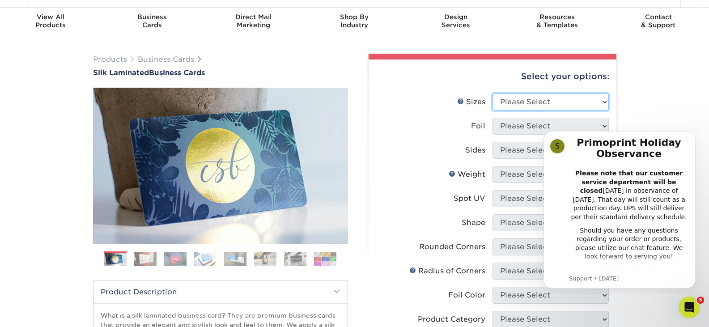
click at [550, 101] on select "Please Select 1.5" x 3.5" - Mini 1.75" x 3.5" - Mini 2" x 2" - Square 2" x 3" -…" at bounding box center [550, 101] width 116 height 17
select select "2.00x3.50"
click at [492, 93] on select "Please Select 1.5" x 3.5" - Mini 1.75" x 3.5" - Mini 2" x 2" - Square 2" x 3" -…" at bounding box center [550, 101] width 116 height 17
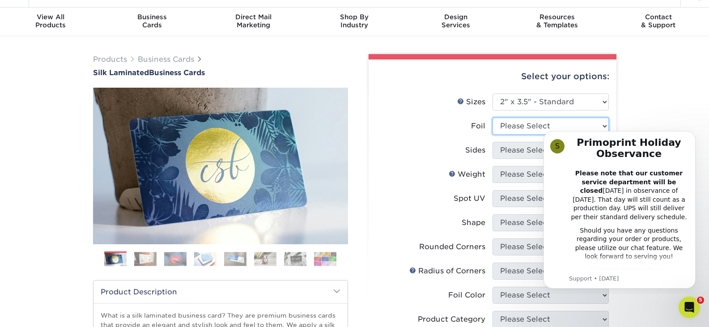
click at [522, 124] on select "Please Select Yes No" at bounding box center [550, 126] width 116 height 17
select select "0"
click at [492, 118] on select "Please Select Yes No" at bounding box center [550, 126] width 116 height 17
click at [433, 146] on label "Sides" at bounding box center [434, 150] width 116 height 17
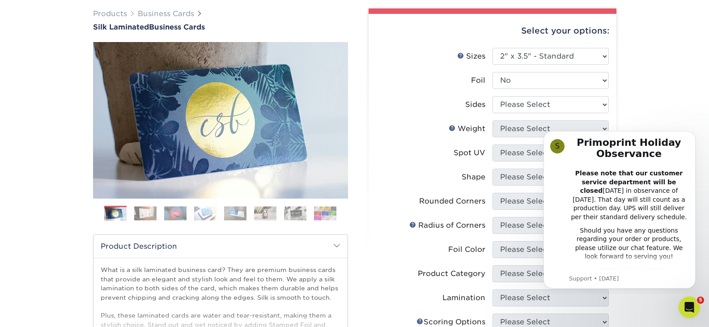
scroll to position [110, 0]
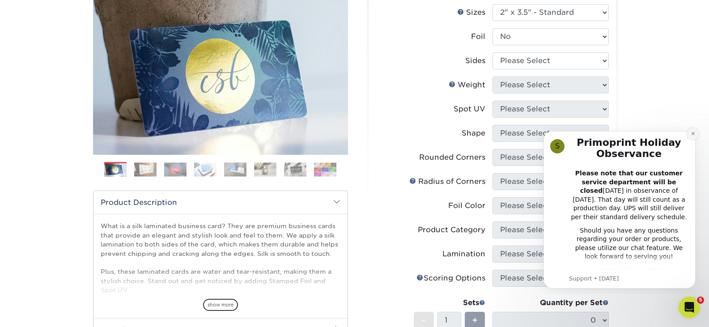
drag, startPoint x: 697, startPoint y: 135, endPoint x: 1226, endPoint y: 253, distance: 542.3
click at [697, 135] on button "Dismiss notification" at bounding box center [693, 134] width 12 height 12
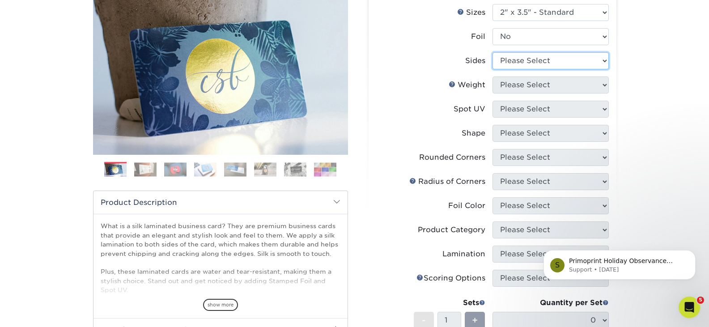
click at [565, 64] on select "Please Select Print Both Sides Print Front Only" at bounding box center [550, 60] width 116 height 17
select select "13abbda7-1d64-4f25-8bb2-c179b224825d"
click at [492, 52] on select "Please Select Print Both Sides Print Front Only" at bounding box center [550, 60] width 116 height 17
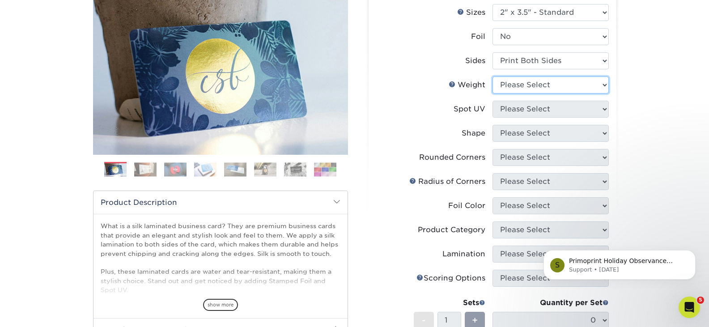
click at [556, 89] on select "Please Select 16PT" at bounding box center [550, 84] width 116 height 17
select select "16PT"
click at [492, 76] on select "Please Select 16PT" at bounding box center [550, 84] width 116 height 17
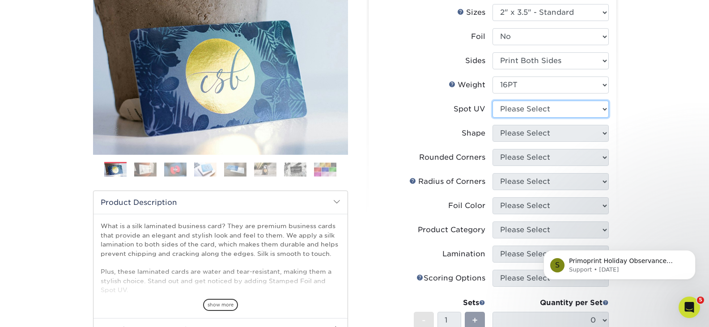
click at [554, 106] on select "Please Select No Spot UV Front and Back (Both Sides) Front Only Back Only" at bounding box center [550, 109] width 116 height 17
select select "3"
click at [492, 101] on select "Please Select No Spot UV Front and Back (Both Sides) Front Only Back Only" at bounding box center [550, 109] width 116 height 17
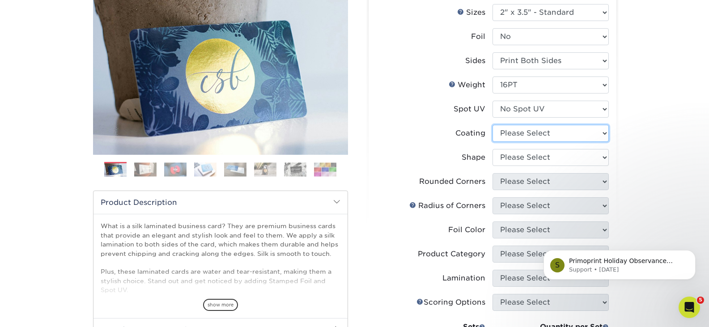
click at [554, 135] on select at bounding box center [550, 133] width 116 height 17
select select "3e7618de-abca-4bda-9f97-8b9129e913d8"
click at [492, 125] on select at bounding box center [550, 133] width 116 height 17
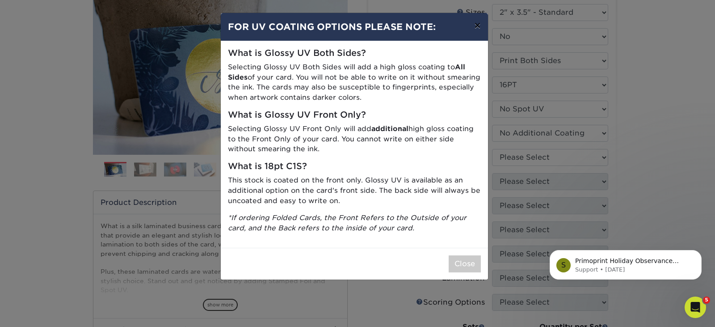
click at [482, 30] on button "×" at bounding box center [477, 25] width 21 height 25
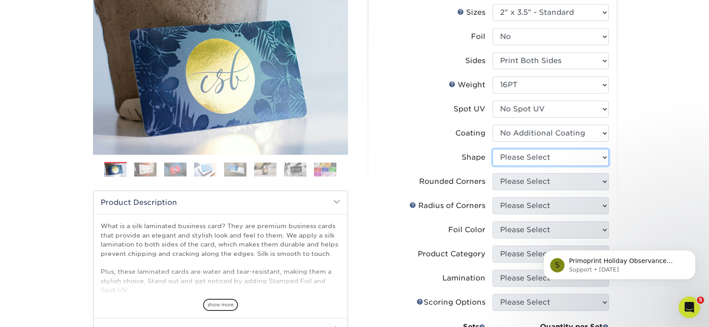
click at [553, 160] on select "Please Select Standard Oval" at bounding box center [550, 157] width 116 height 17
select select "standard"
click at [492, 149] on select "Please Select Standard Oval" at bounding box center [550, 157] width 116 height 17
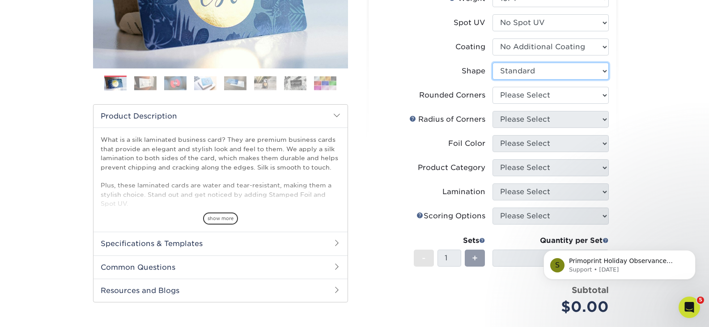
scroll to position [200, 0]
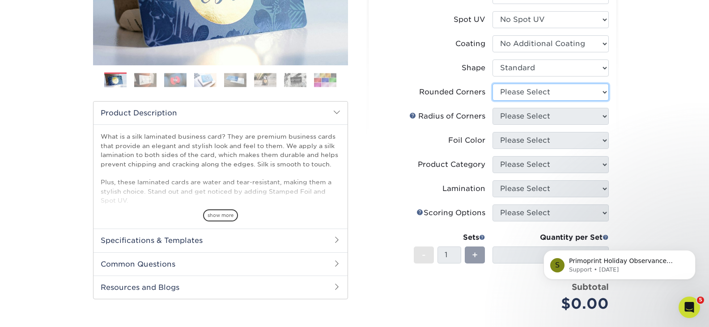
click at [518, 88] on select "Please Select Yes - Round 2 Corners Yes - Round 4 Corners No" at bounding box center [550, 92] width 116 height 17
select select "7672df9e-0e0a-464d-8e1f-920c575e4da3"
click at [492, 84] on select "Please Select Yes - Round 2 Corners Yes - Round 4 Corners No" at bounding box center [550, 92] width 116 height 17
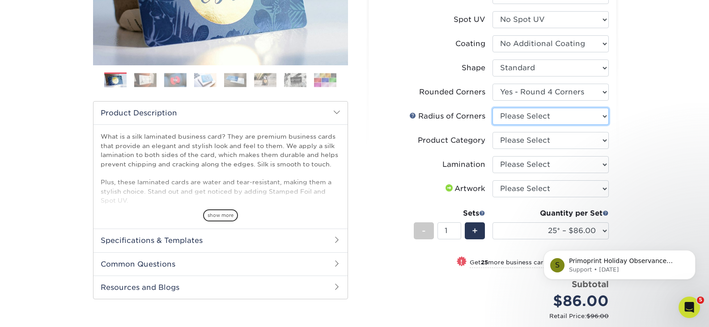
click at [529, 118] on select "Please Select Rounded 1/8" Rounded 1/4"" at bounding box center [550, 116] width 116 height 17
select select "479fbfe7-6a0c-4895-8c9a-81739b7486c9"
click at [492, 108] on select "Please Select Rounded 1/8" Rounded 1/4"" at bounding box center [550, 116] width 116 height 17
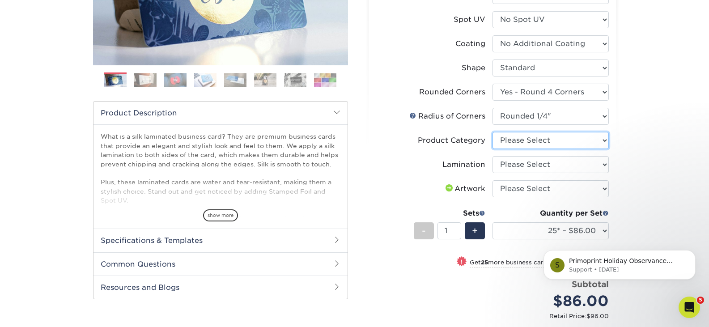
click at [535, 139] on select "Please Select Business Cards" at bounding box center [550, 140] width 116 height 17
select select "3b5148f1-0588-4f88-a218-97bcfdce65c1"
click at [492, 132] on select "Please Select Business Cards" at bounding box center [550, 140] width 116 height 17
click at [538, 170] on select "Please Select Silk" at bounding box center [550, 164] width 116 height 17
select select "ccacb42f-45f7-42d3-bbd3-7c8421cf37f0"
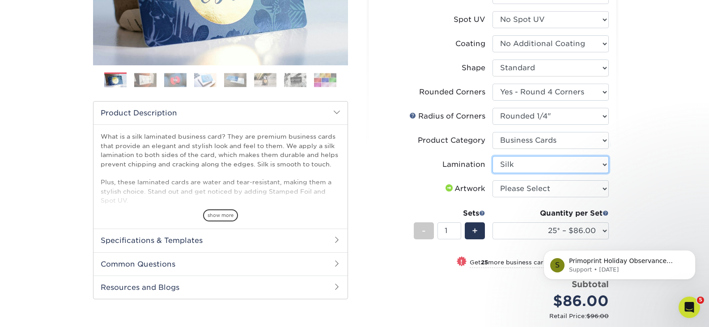
click at [492, 156] on select "Please Select Silk" at bounding box center [550, 164] width 116 height 17
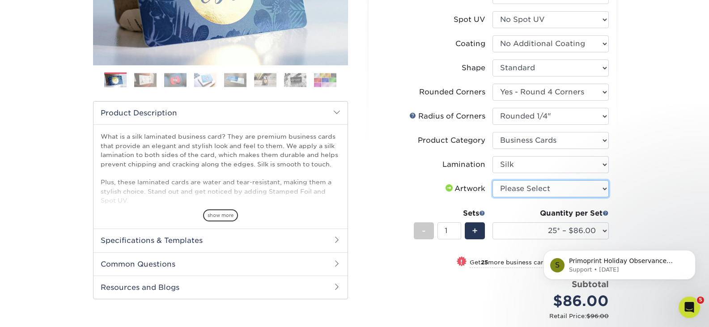
click at [537, 190] on select "Please Select I will upload files I need a design - $100" at bounding box center [550, 188] width 116 height 17
select select "upload"
click at [492, 180] on select "Please Select I will upload files I need a design - $100" at bounding box center [550, 188] width 116 height 17
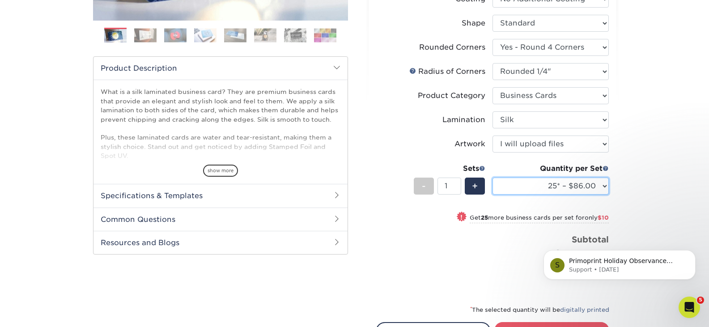
drag, startPoint x: 544, startPoint y: 191, endPoint x: 544, endPoint y: 185, distance: 6.3
click at [544, 191] on select "25* – $86.00 50* – $96.00 75* – $107.00 100* – $114.00 250* – $121.00 500 – $12…" at bounding box center [550, 185] width 116 height 17
select select "500 – $124.00"
click at [492, 177] on select "25* – $86.00 50* – $96.00 75* – $107.00 100* – $114.00 250* – $121.00 500 – $12…" at bounding box center [550, 185] width 116 height 17
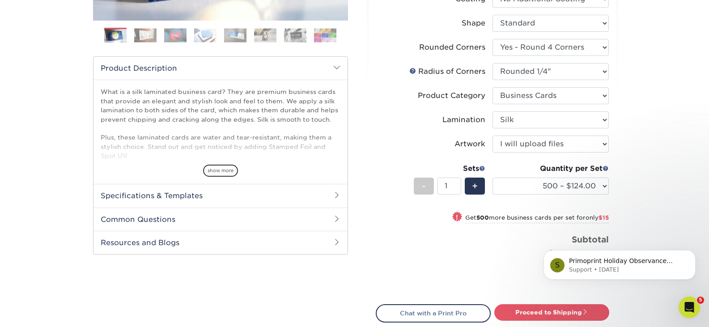
click at [402, 257] on div "Price per set $124.00" at bounding box center [434, 250] width 116 height 34
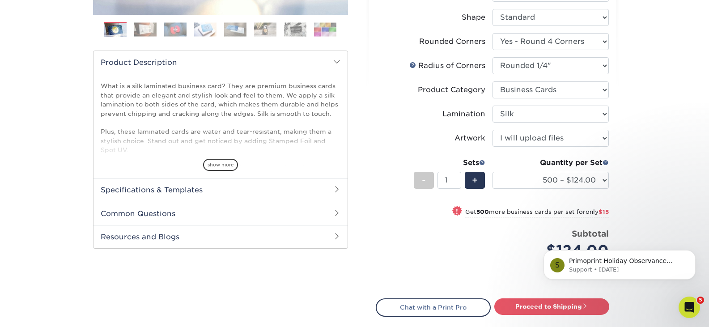
scroll to position [379, 0]
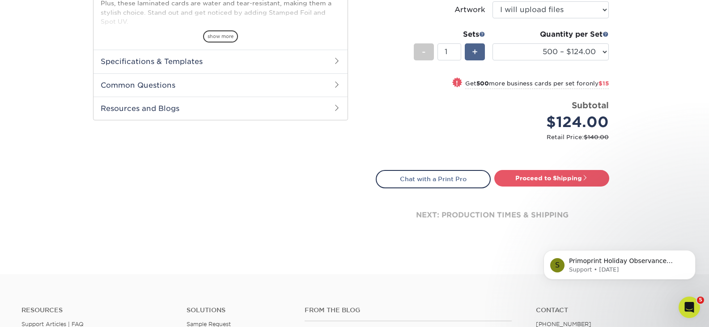
click at [474, 57] on span "+" at bounding box center [475, 51] width 6 height 13
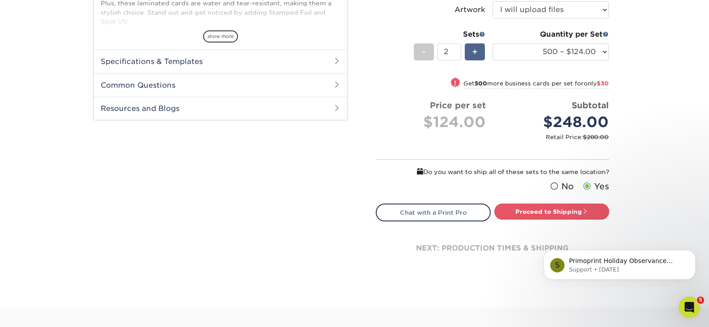
click at [474, 57] on span "+" at bounding box center [475, 51] width 6 height 13
type input "3"
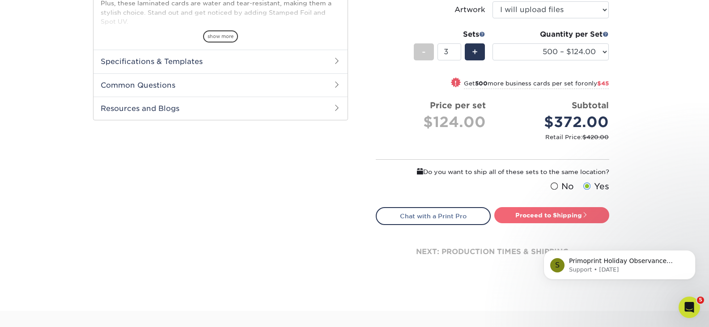
click at [546, 214] on link "Proceed to Shipping" at bounding box center [551, 215] width 115 height 16
type input "Set 1"
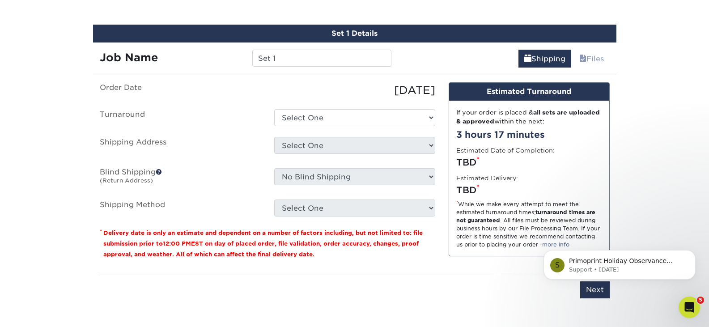
scroll to position [610, 0]
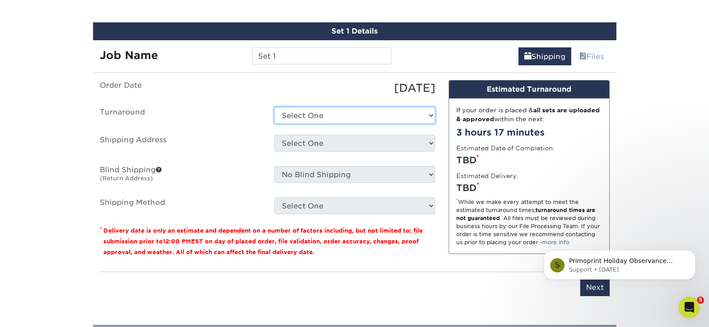
click at [304, 112] on select "Select One 2-4 Business Days 2 Day Next Business Day" at bounding box center [354, 115] width 161 height 17
select select "f776a93f-9401-4093-8f37-6d63fa46eec3"
click at [274, 107] on select "Select One 2-4 Business Days 2 Day Next Business Day" at bounding box center [354, 115] width 161 height 17
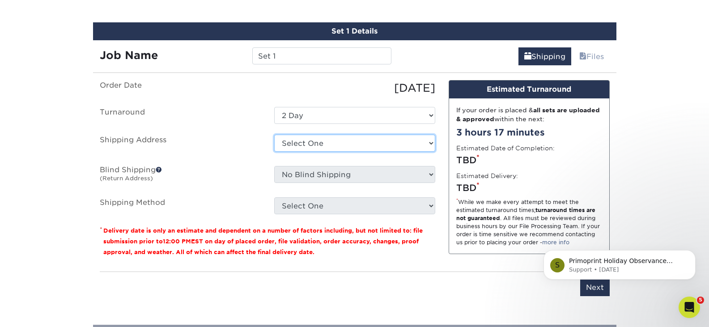
click at [316, 143] on select "Select One Office Wit + Add New Address" at bounding box center [354, 143] width 161 height 17
select select "283147"
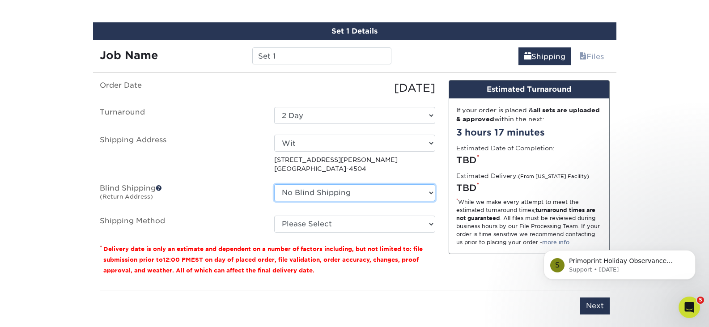
click at [325, 197] on select "No Blind Shipping Office Wit + Add New Address" at bounding box center [354, 192] width 161 height 17
select select "32840"
click at [274, 184] on select "No Blind Shipping Office Wit + Add New Address" at bounding box center [354, 192] width 161 height 17
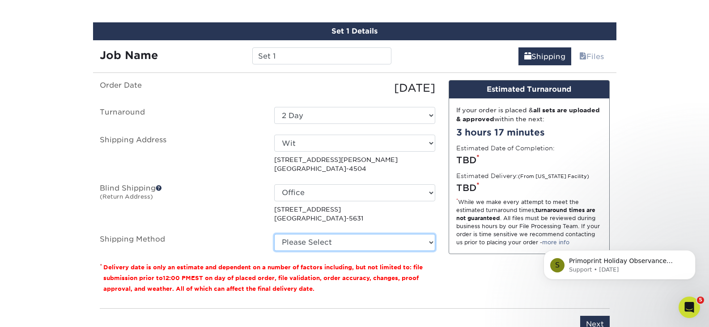
click at [323, 241] on select "Please Select 3 Day Shipping Service (+$20.04) Ground Shipping (+$20.27) 2 Day …" at bounding box center [354, 242] width 161 height 17
select select "01"
click at [274, 234] on select "Please Select 3 Day Shipping Service (+$20.04) Ground Shipping (+$20.27) 2 Day …" at bounding box center [354, 242] width 161 height 17
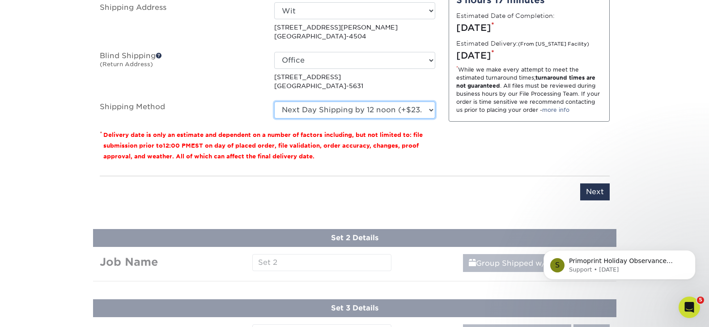
scroll to position [744, 0]
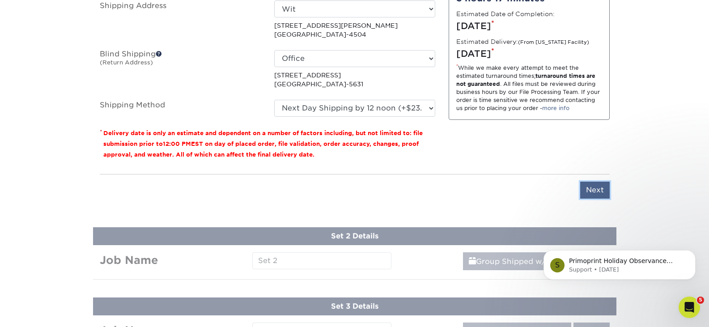
click at [599, 190] on input "Next" at bounding box center [595, 190] width 30 height 17
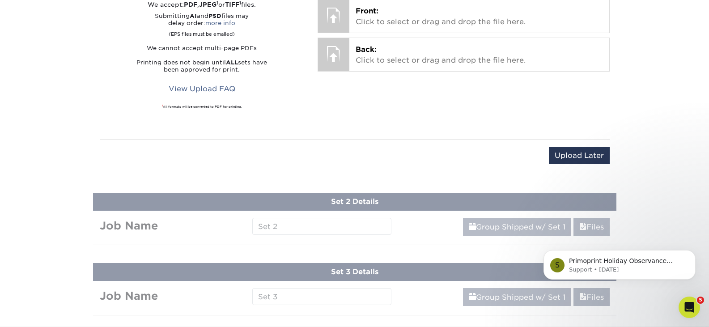
scroll to position [610, 0]
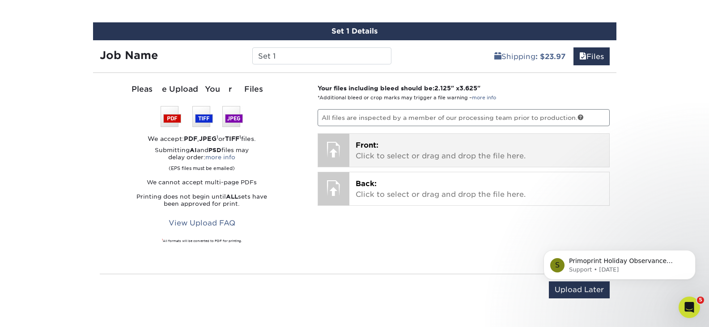
click at [372, 153] on p "Front: Click to select or drag and drop the file here." at bounding box center [478, 150] width 247 height 21
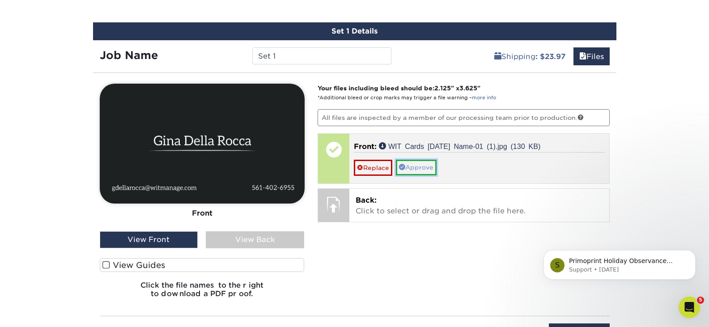
click at [426, 166] on link "Approve" at bounding box center [416, 167] width 41 height 15
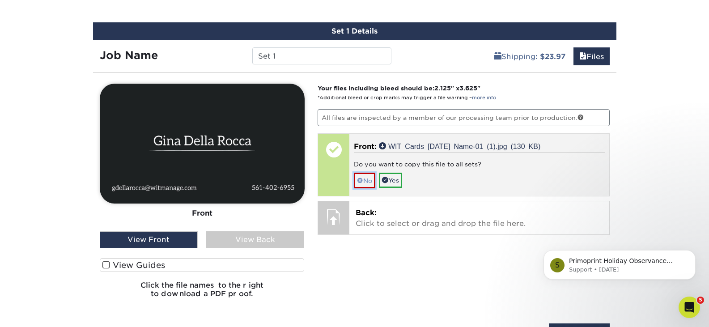
click at [369, 182] on link "No" at bounding box center [364, 181] width 21 height 16
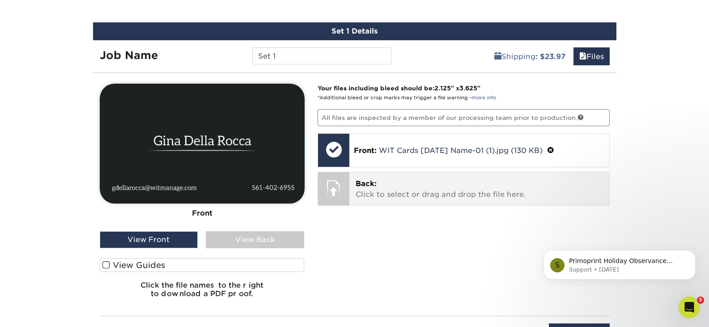
click at [385, 196] on p "Back: Click to select or drag and drop the file here." at bounding box center [478, 188] width 247 height 21
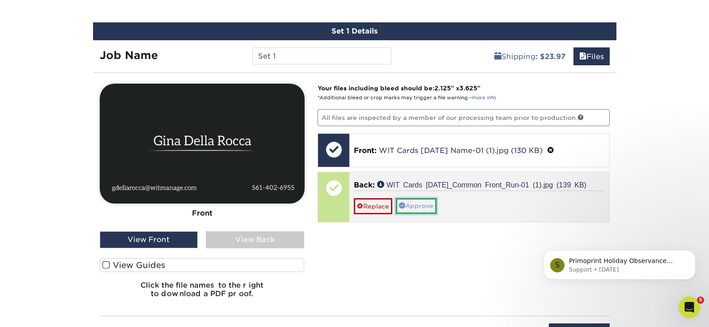
click at [425, 203] on link "Approve" at bounding box center [416, 205] width 41 height 15
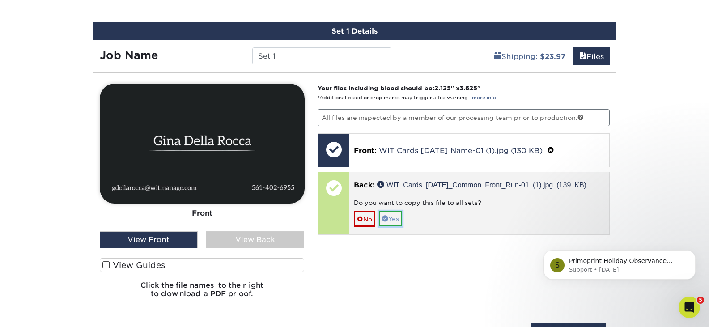
click at [393, 222] on link "Yes" at bounding box center [390, 218] width 23 height 15
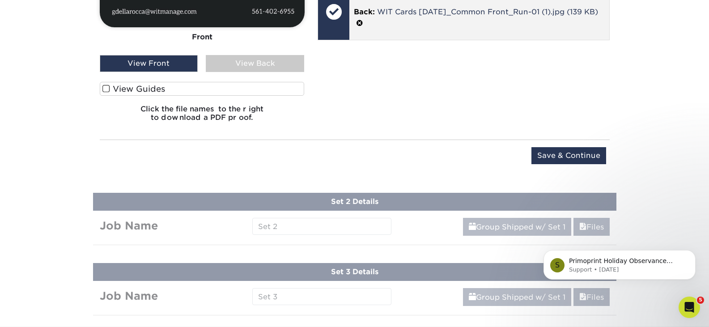
scroll to position [789, 0]
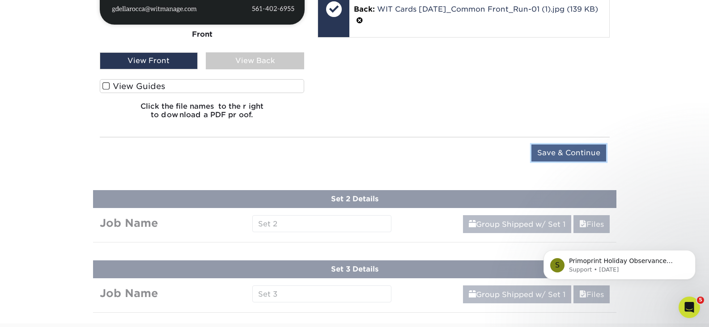
click at [575, 149] on input "Save & Continue" at bounding box center [568, 152] width 75 height 17
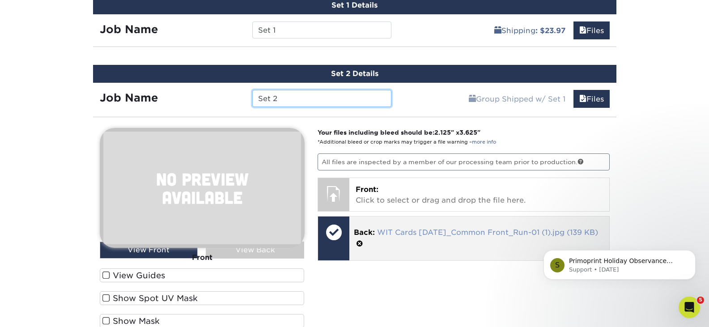
scroll to position [705, 0]
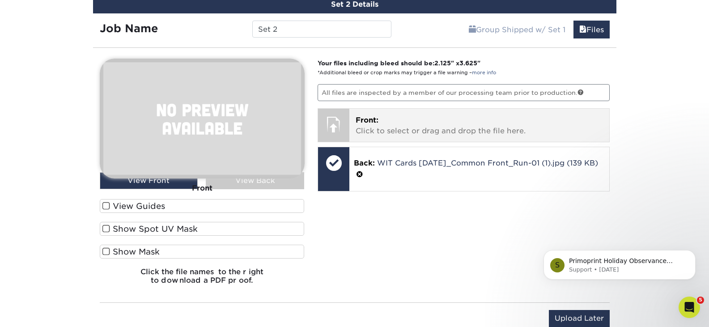
click at [388, 125] on p "Front: Click to select or drag and drop the file here." at bounding box center [478, 125] width 247 height 21
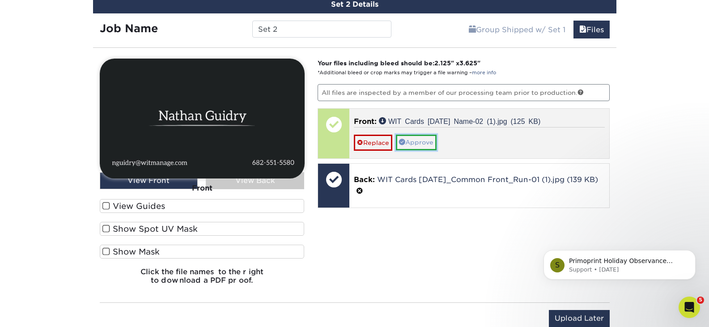
click at [427, 144] on link "Approve" at bounding box center [416, 142] width 41 height 15
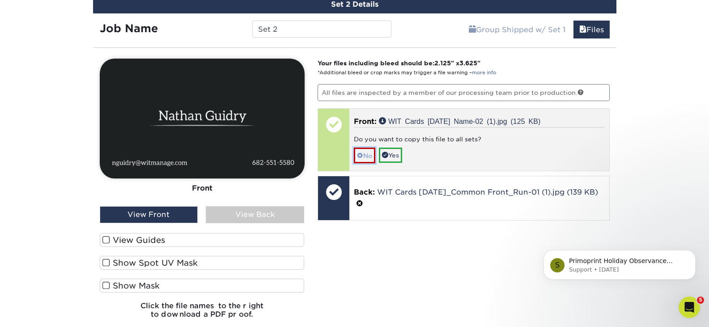
click at [360, 163] on link "No" at bounding box center [364, 156] width 21 height 16
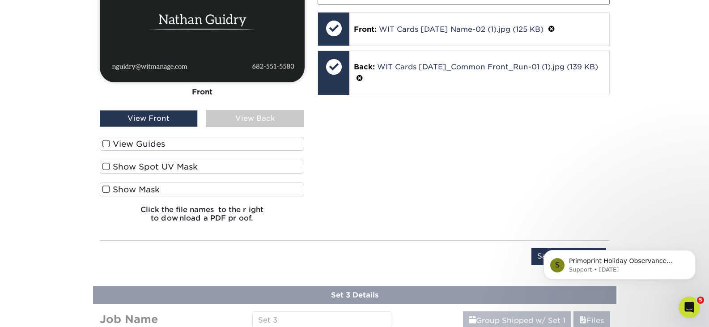
scroll to position [929, 0]
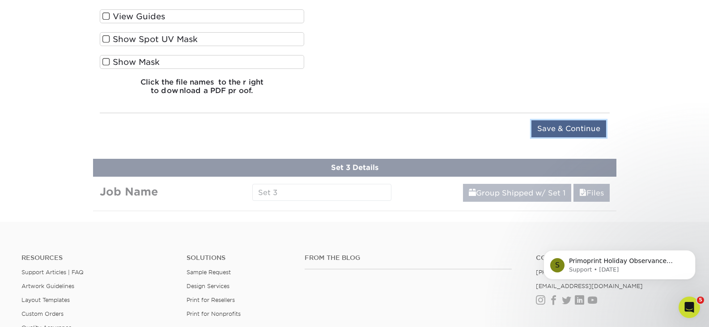
click at [568, 125] on input "Save & Continue" at bounding box center [568, 128] width 75 height 17
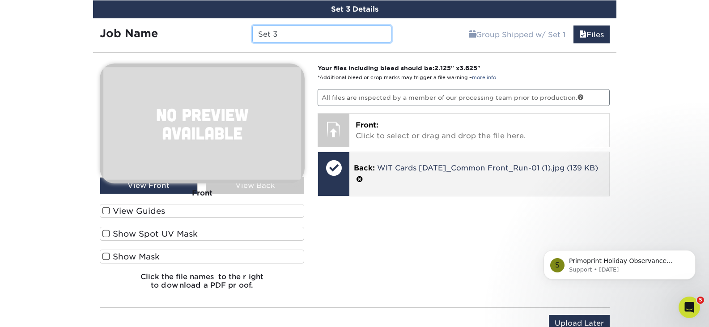
scroll to position [775, 0]
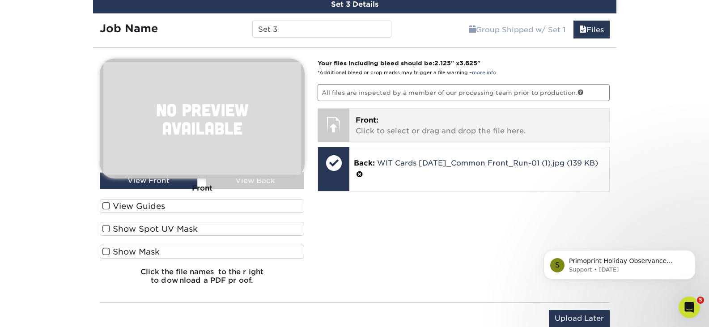
click at [395, 132] on p "Front: Click to select or drag and drop the file here." at bounding box center [478, 125] width 247 height 21
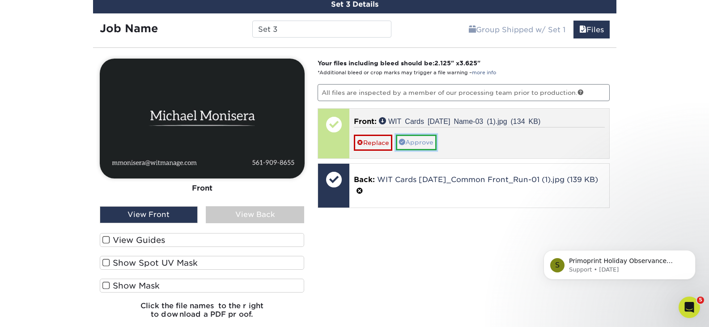
click at [422, 144] on link "Approve" at bounding box center [416, 142] width 41 height 15
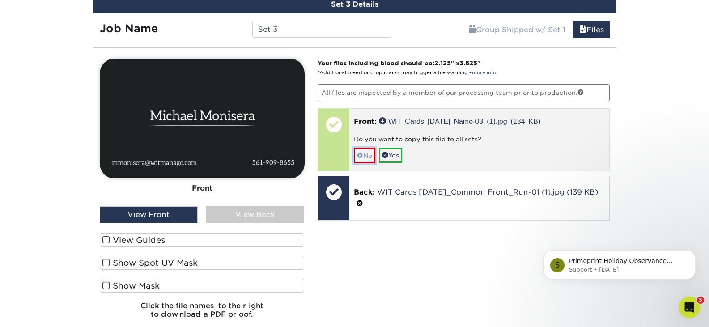
click at [363, 153] on link "No" at bounding box center [364, 156] width 21 height 16
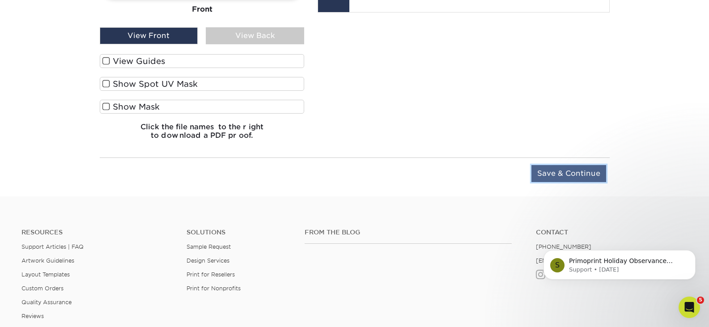
click at [574, 173] on input "Save & Continue" at bounding box center [568, 173] width 75 height 17
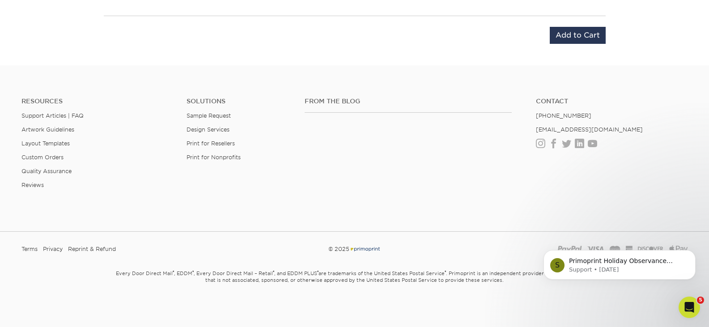
scroll to position [743, 0]
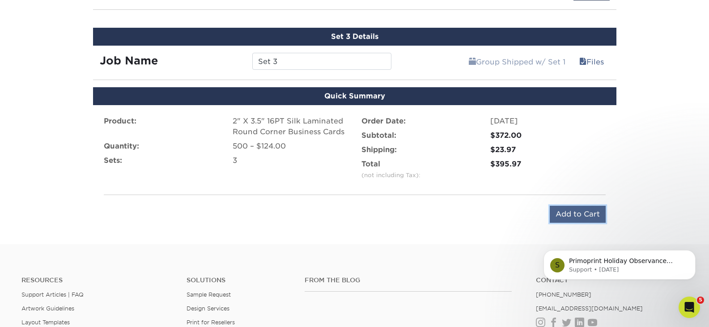
click at [563, 211] on input "Add to Cart" at bounding box center [577, 214] width 56 height 17
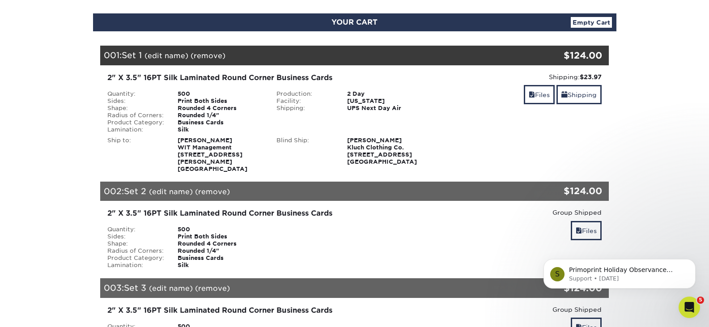
scroll to position [89, 0]
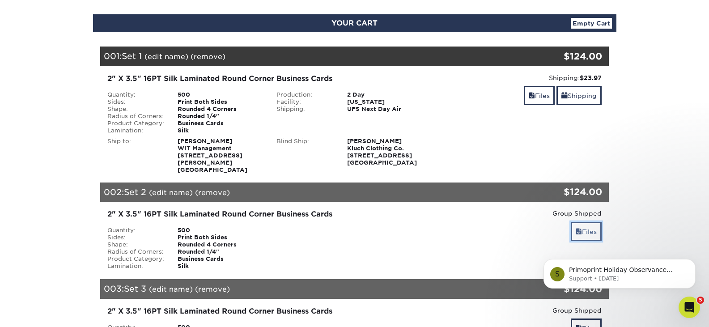
click at [591, 230] on link "Files" at bounding box center [585, 231] width 31 height 19
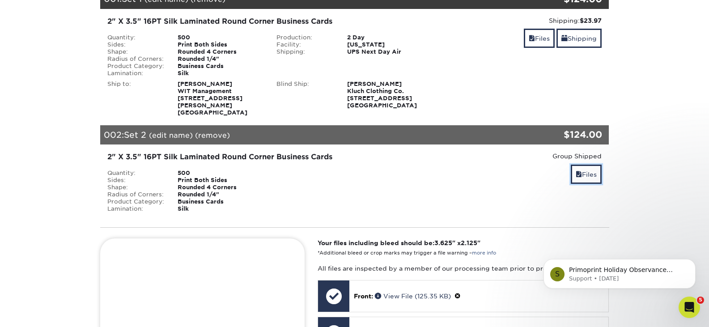
scroll to position [45, 0]
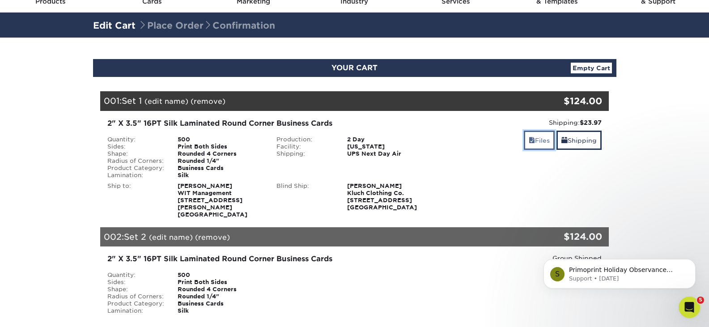
click at [546, 144] on link "Files" at bounding box center [539, 140] width 31 height 19
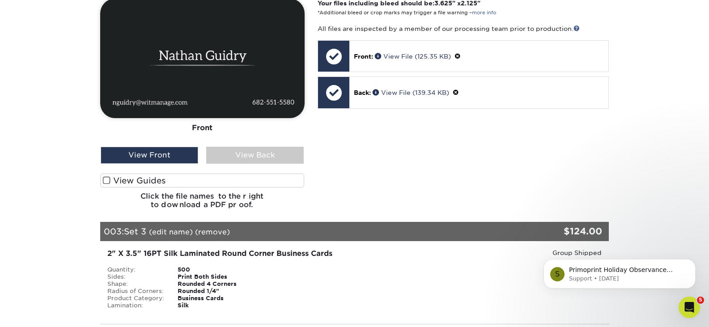
scroll to position [715, 0]
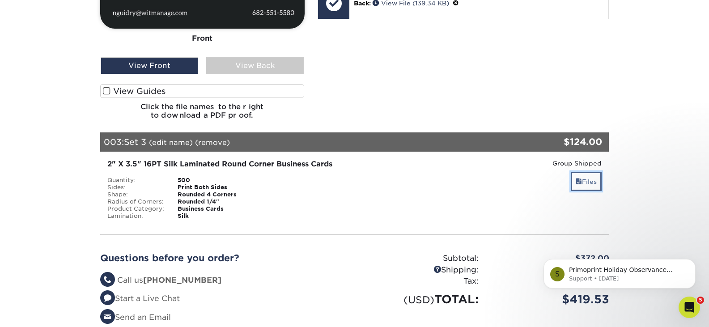
click at [586, 188] on link "Files" at bounding box center [585, 181] width 31 height 19
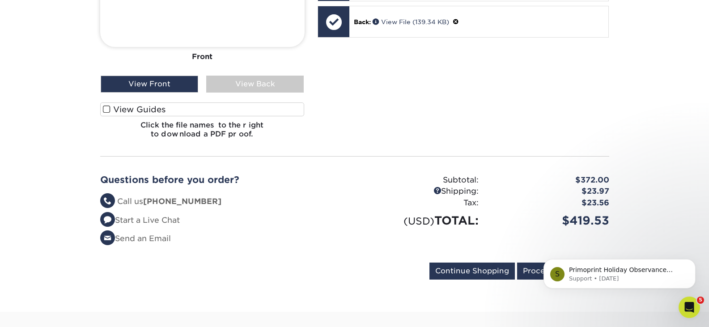
scroll to position [1162, 0]
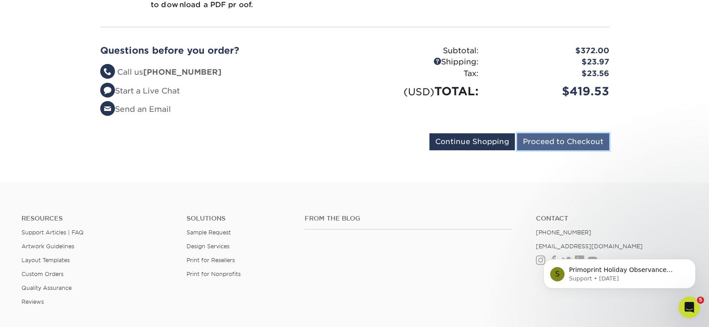
click at [551, 144] on input "Proceed to Checkout" at bounding box center [563, 141] width 92 height 17
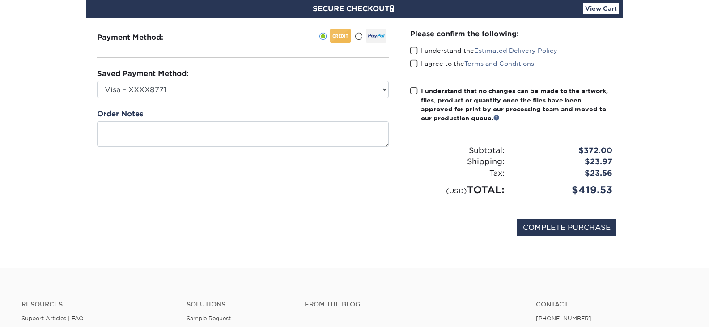
scroll to position [89, 0]
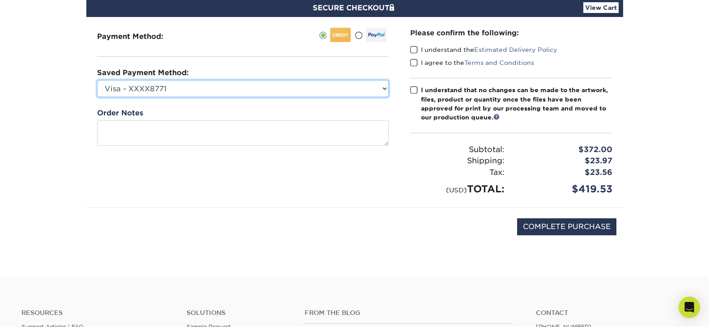
click at [181, 83] on select "Visa - XXXX8771 Visa - XXXX2996 American Express - XXXX1004 American Express - …" at bounding box center [243, 88] width 292 height 17
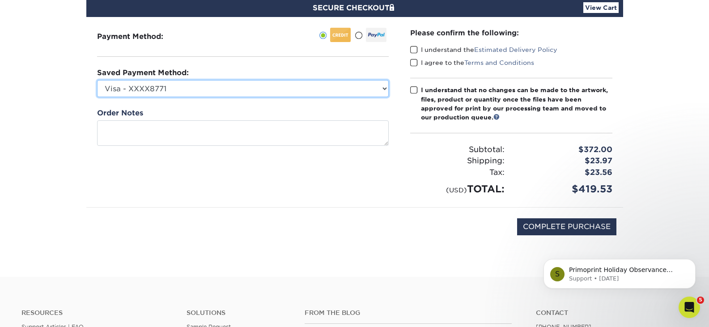
scroll to position [0, 0]
select select "74508"
click at [97, 80] on select "Visa - XXXX8771 Visa - XXXX2996 American Express - XXXX1004 American Express - …" at bounding box center [243, 88] width 292 height 17
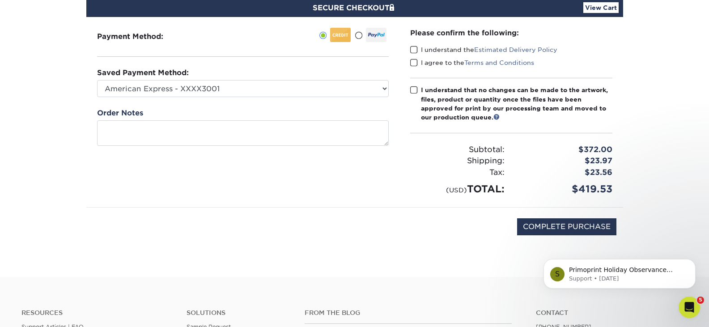
click at [415, 51] on span at bounding box center [414, 50] width 8 height 8
click at [0, 0] on input "I understand the Estimated Delivery Policy" at bounding box center [0, 0] width 0 height 0
click at [414, 64] on span at bounding box center [414, 63] width 8 height 8
click at [0, 0] on input "I agree to the Terms and Conditions" at bounding box center [0, 0] width 0 height 0
click at [415, 88] on span at bounding box center [414, 90] width 8 height 8
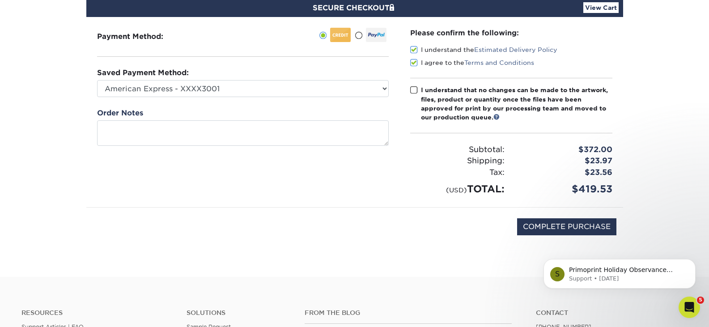
click at [0, 0] on input "I understand that no changes can be made to the artwork, files, product or quan…" at bounding box center [0, 0] width 0 height 0
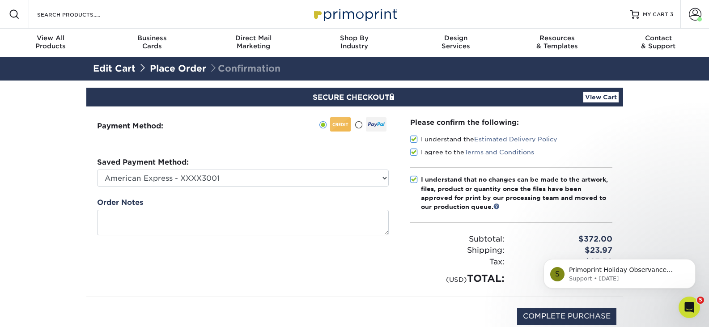
drag, startPoint x: 696, startPoint y: 15, endPoint x: 694, endPoint y: 149, distance: 134.1
click at [694, 149] on section "SECURE CHECKOUT View Cart Payment Method: Saved Payment Method:" at bounding box center [354, 223] width 709 height 286
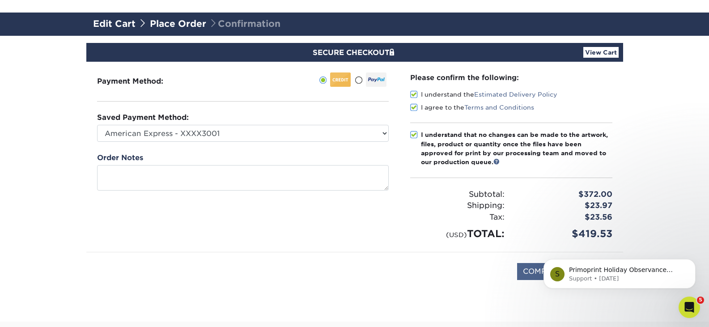
scroll to position [134, 0]
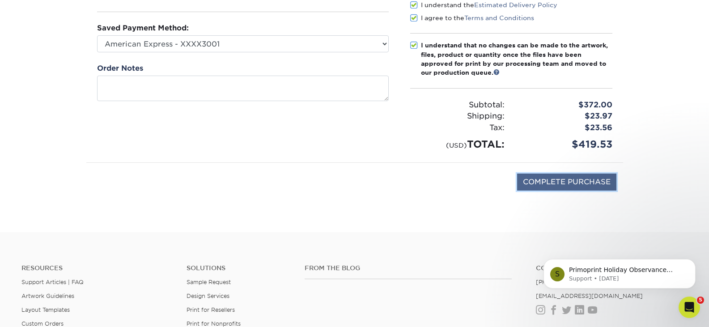
click at [593, 179] on input "COMPLETE PURCHASE" at bounding box center [566, 181] width 99 height 17
type input "PROCESSING, PLEASE WAIT..."
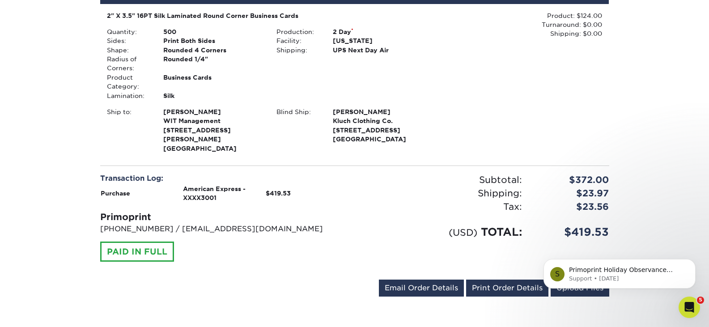
scroll to position [626, 0]
